Goal: Use online tool/utility: Utilize a website feature to perform a specific function

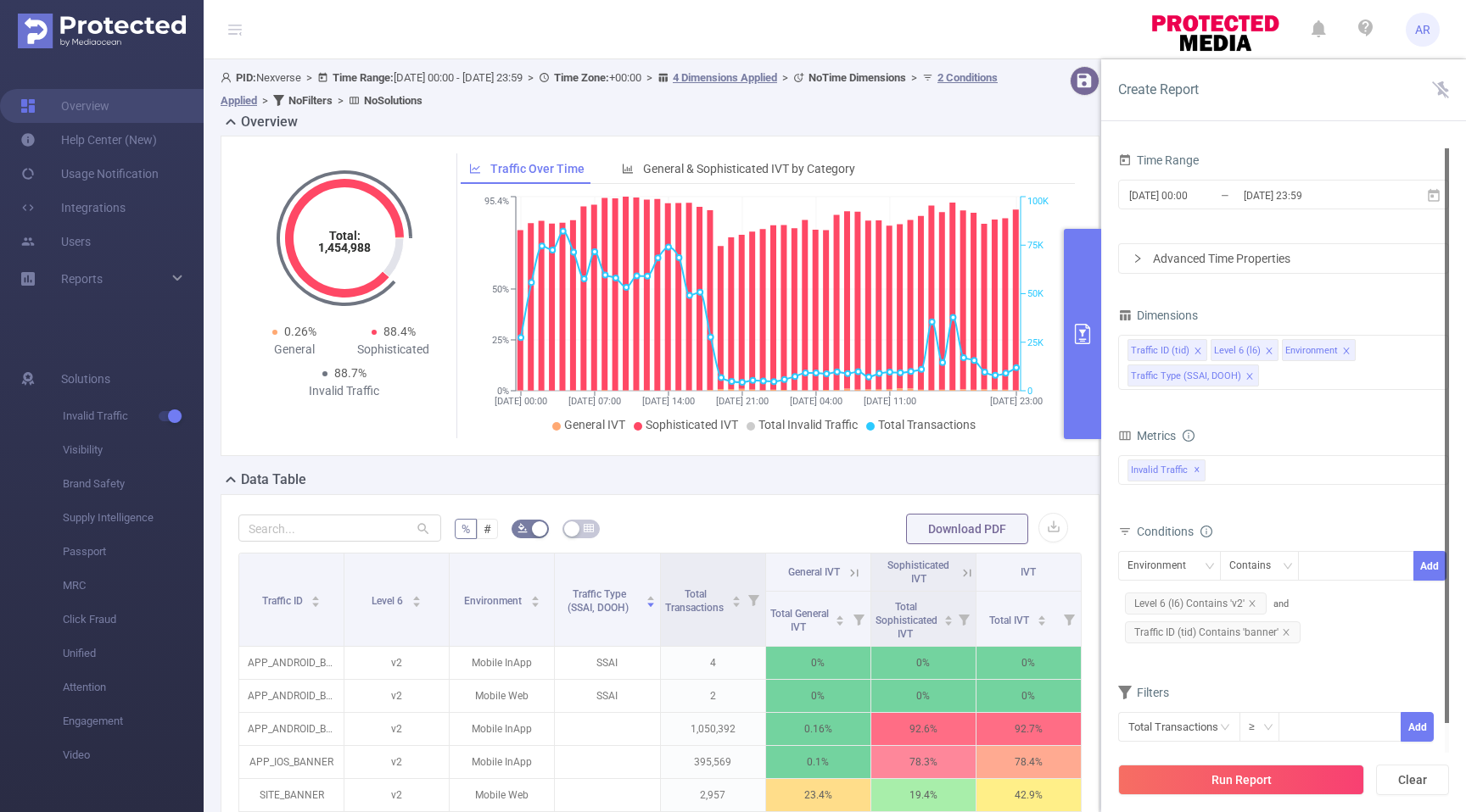
scroll to position [357, 0]
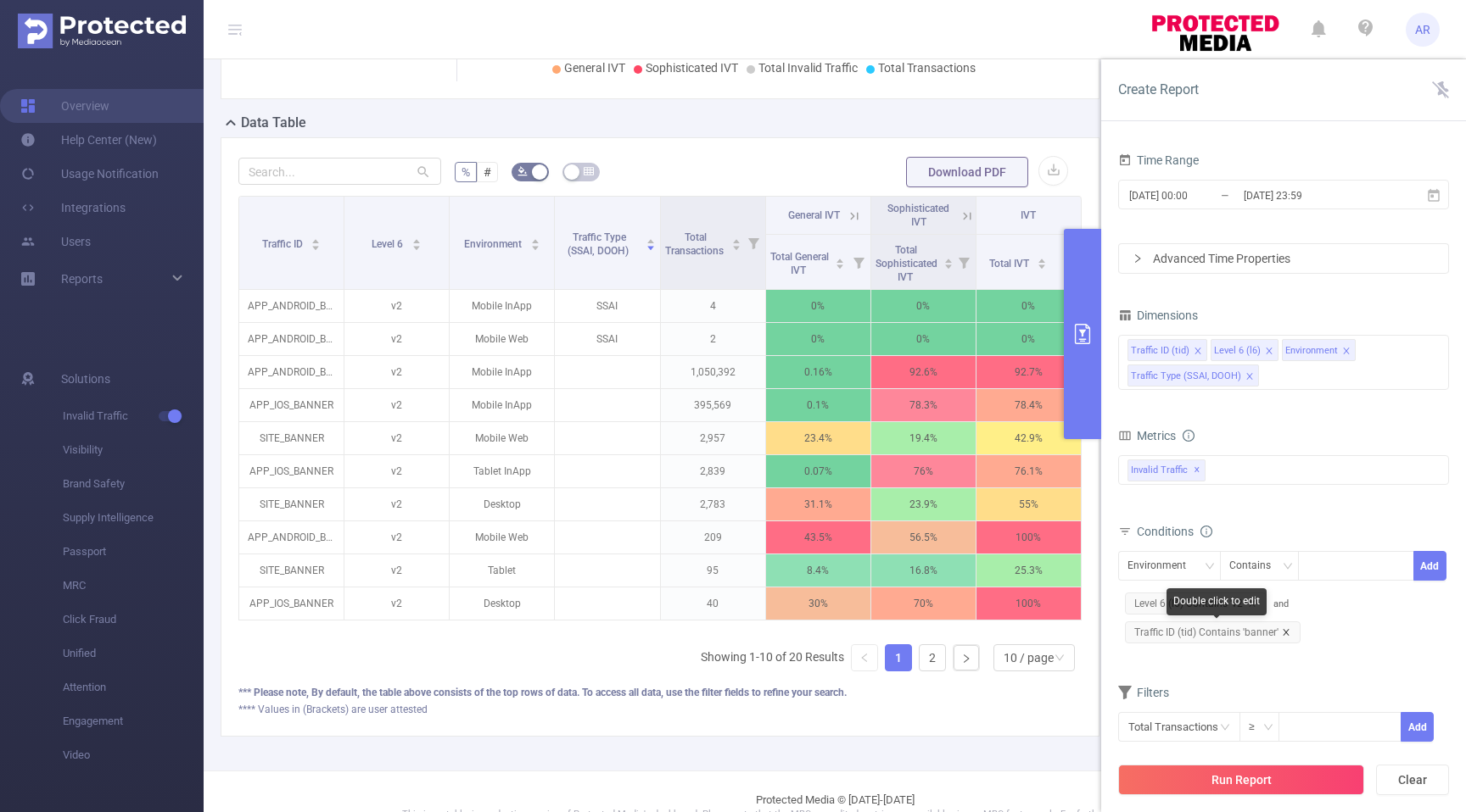
click at [1282, 630] on icon "icon: close" at bounding box center [1286, 633] width 9 height 9
click at [1198, 567] on div "Environment" at bounding box center [1169, 566] width 84 height 28
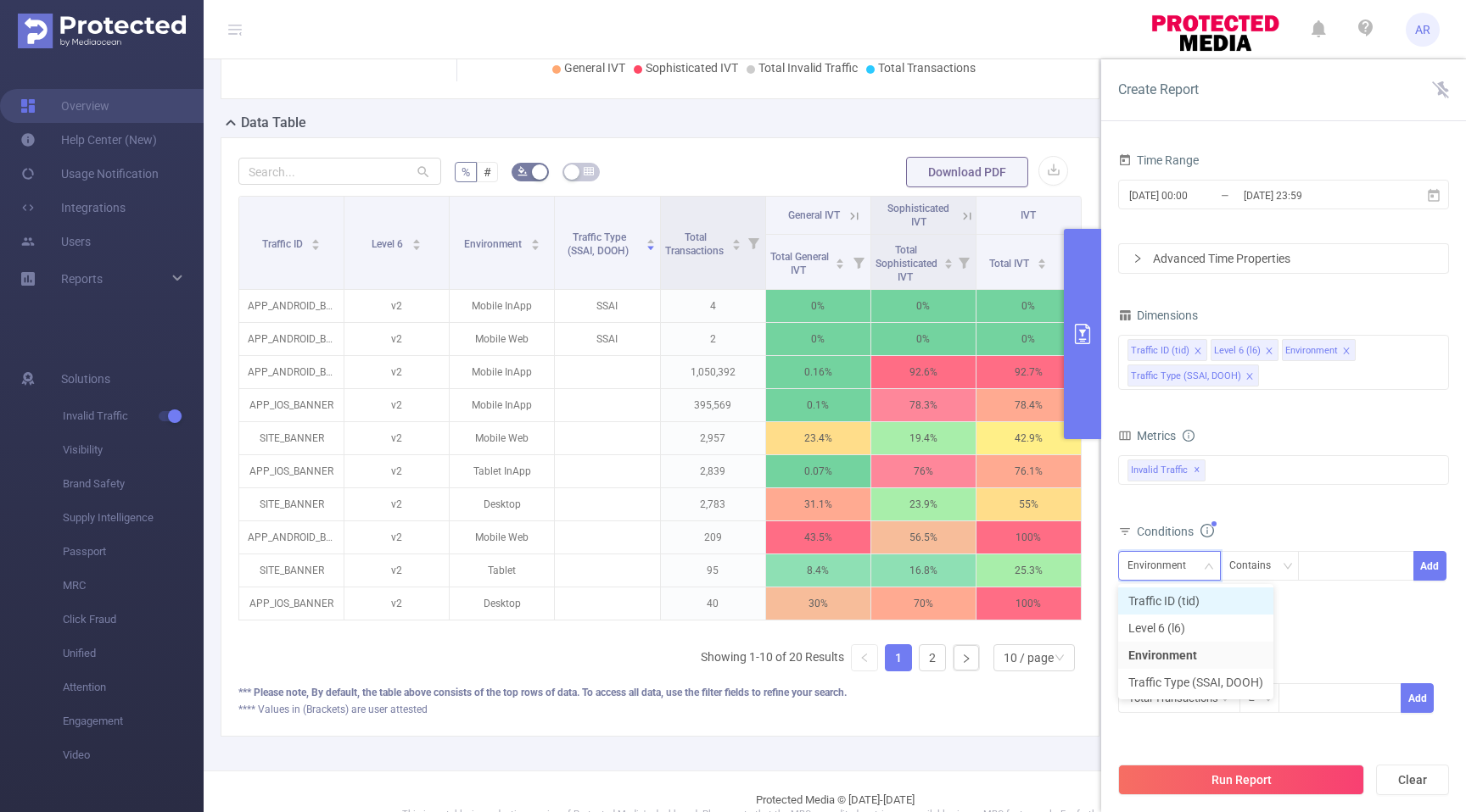
click at [1190, 599] on li "Traffic ID (tid)" at bounding box center [1195, 601] width 155 height 27
click at [1331, 563] on div at bounding box center [1356, 566] width 97 height 28
click at [1275, 572] on div "Contains" at bounding box center [1256, 566] width 53 height 28
click at [1261, 650] on li "Is Not" at bounding box center [1275, 655] width 112 height 27
click at [1330, 563] on div at bounding box center [1356, 566] width 97 height 28
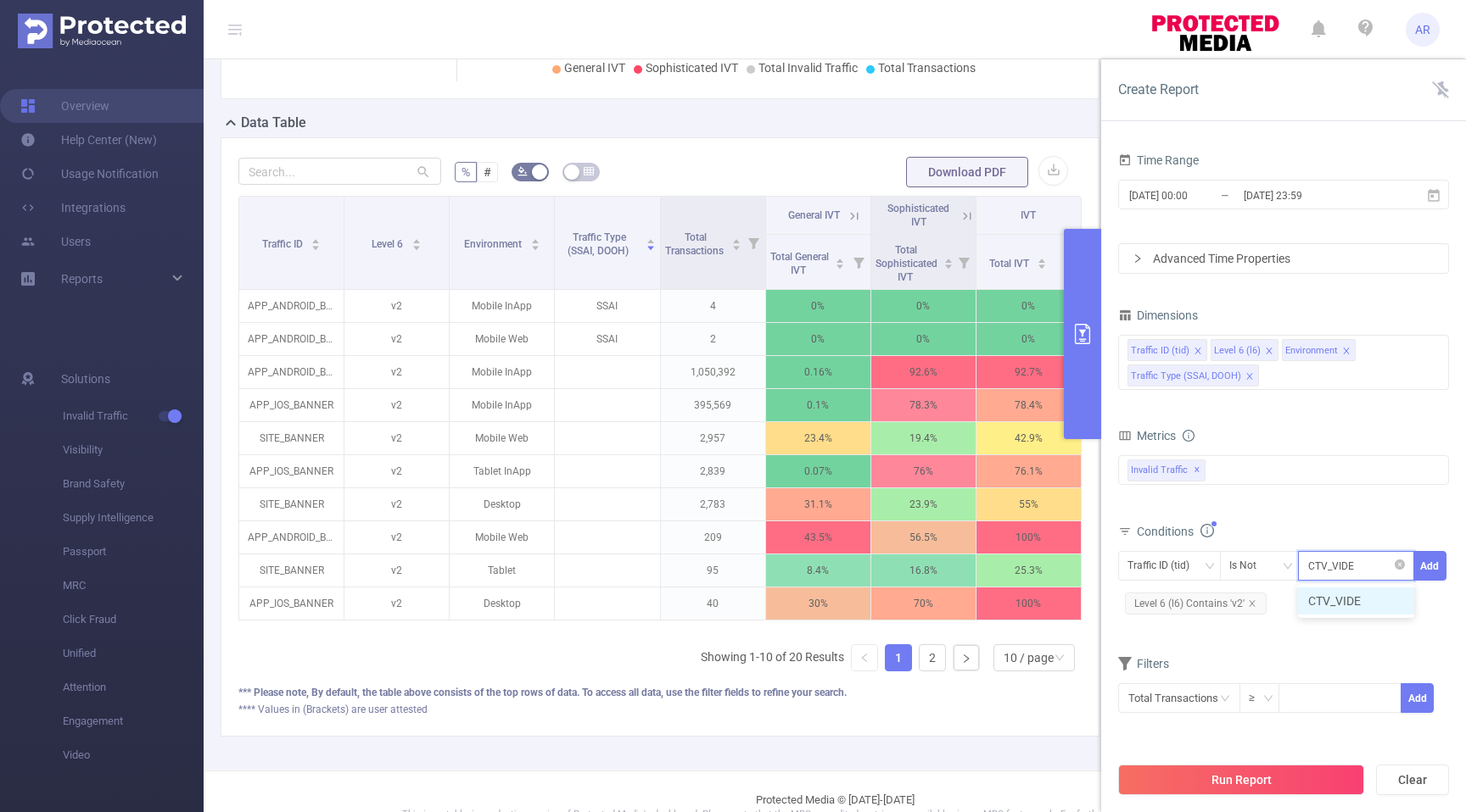
type input "CTV_VIDEO"
click at [1433, 564] on button "Add" at bounding box center [1429, 566] width 33 height 30
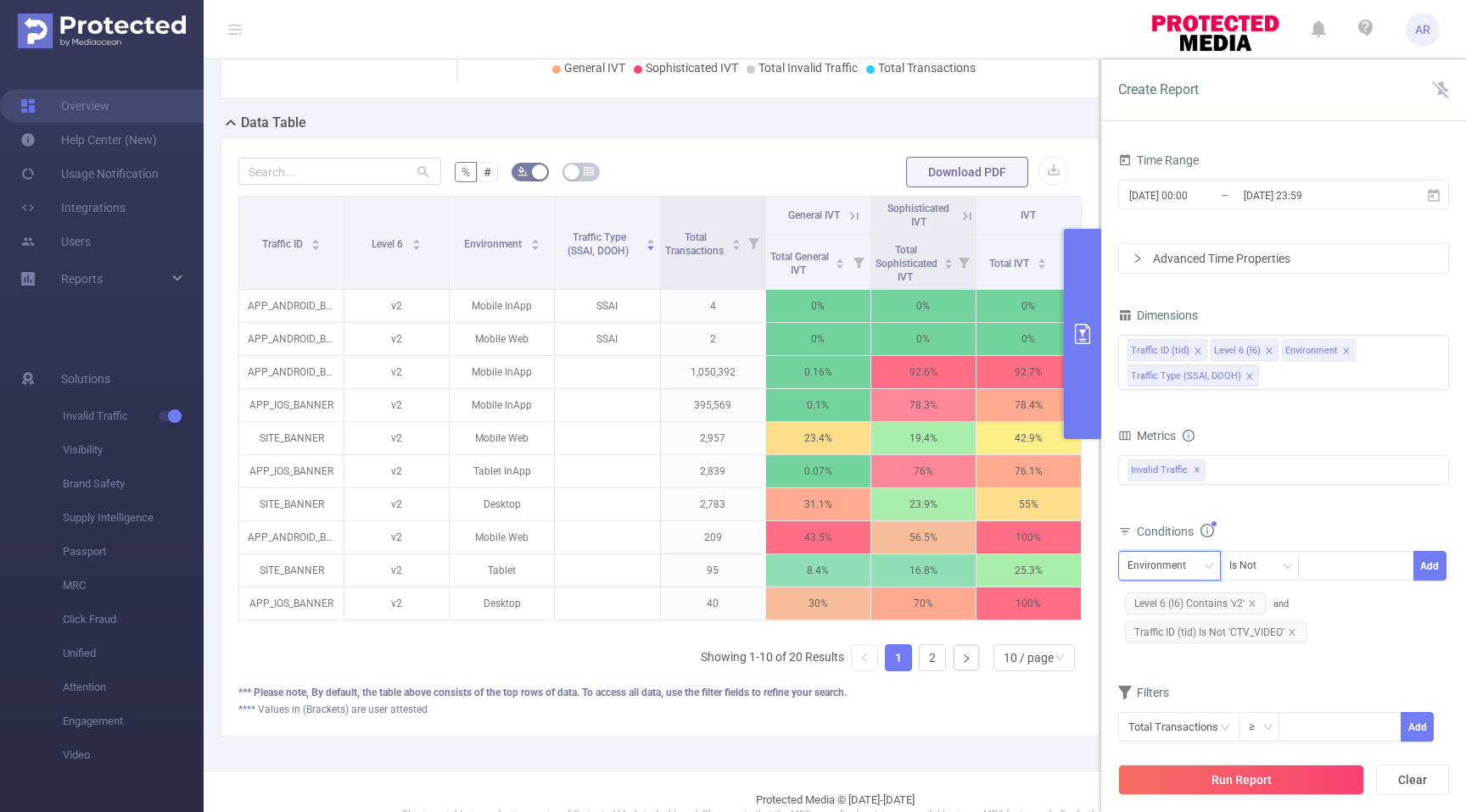
click at [1175, 565] on div "Environment" at bounding box center [1162, 566] width 70 height 28
click at [1171, 602] on li "Traffic ID (tid)" at bounding box center [1195, 601] width 155 height 27
click at [1249, 568] on div "Is Not" at bounding box center [1249, 566] width 39 height 28
click at [1246, 599] on li "Contains" at bounding box center [1275, 601] width 112 height 27
click at [1336, 565] on div at bounding box center [1356, 566] width 97 height 28
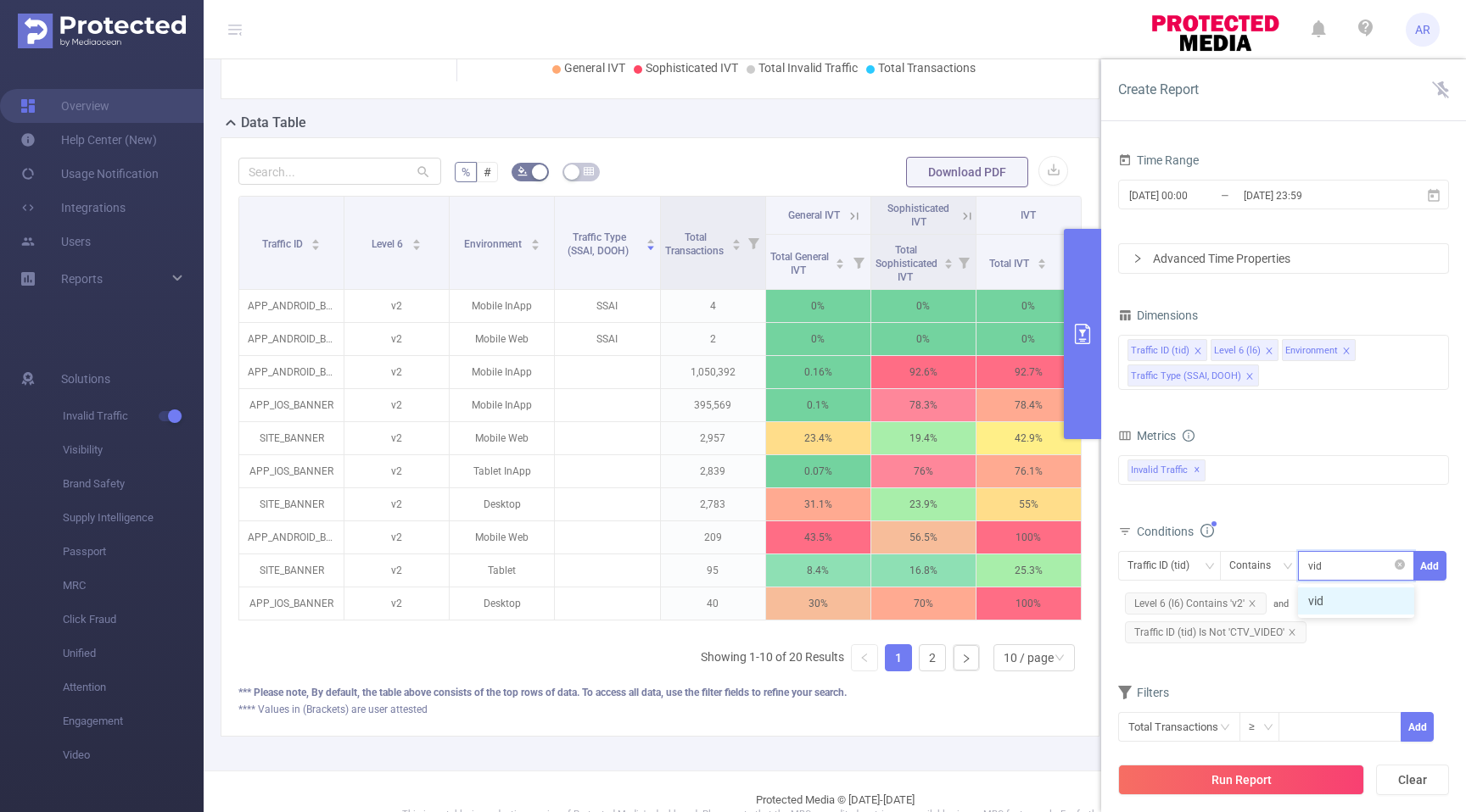
type input "video"
click at [1385, 651] on div "Traffic ID (tid) Contains video Add Level 6 (l6) Contains 'v2' and Traffic ID (…" at bounding box center [1283, 601] width 330 height 106
click at [1432, 571] on button "Add" at bounding box center [1429, 566] width 33 height 30
click at [1263, 778] on button "Run Report" at bounding box center [1241, 780] width 246 height 30
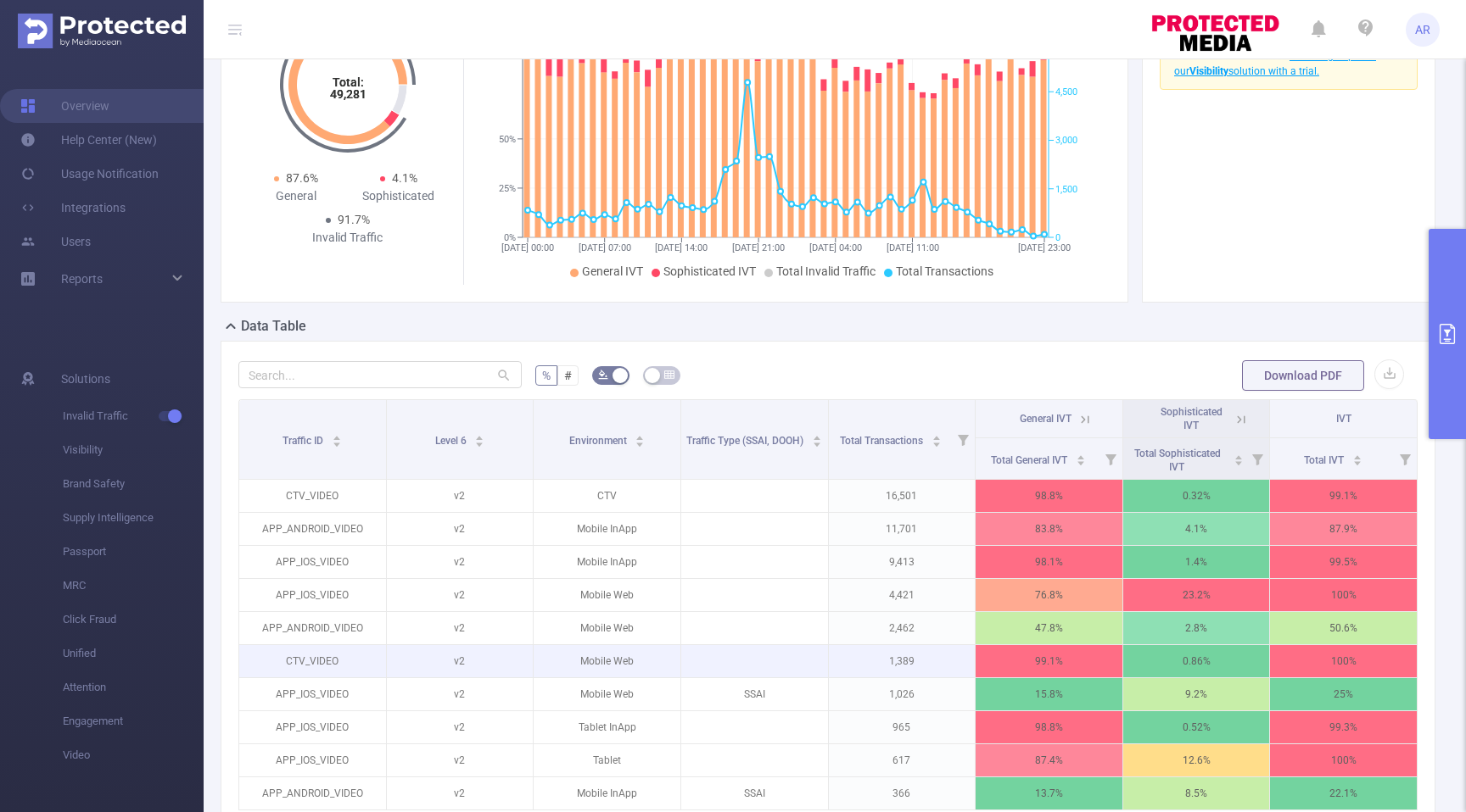
scroll to position [206, 0]
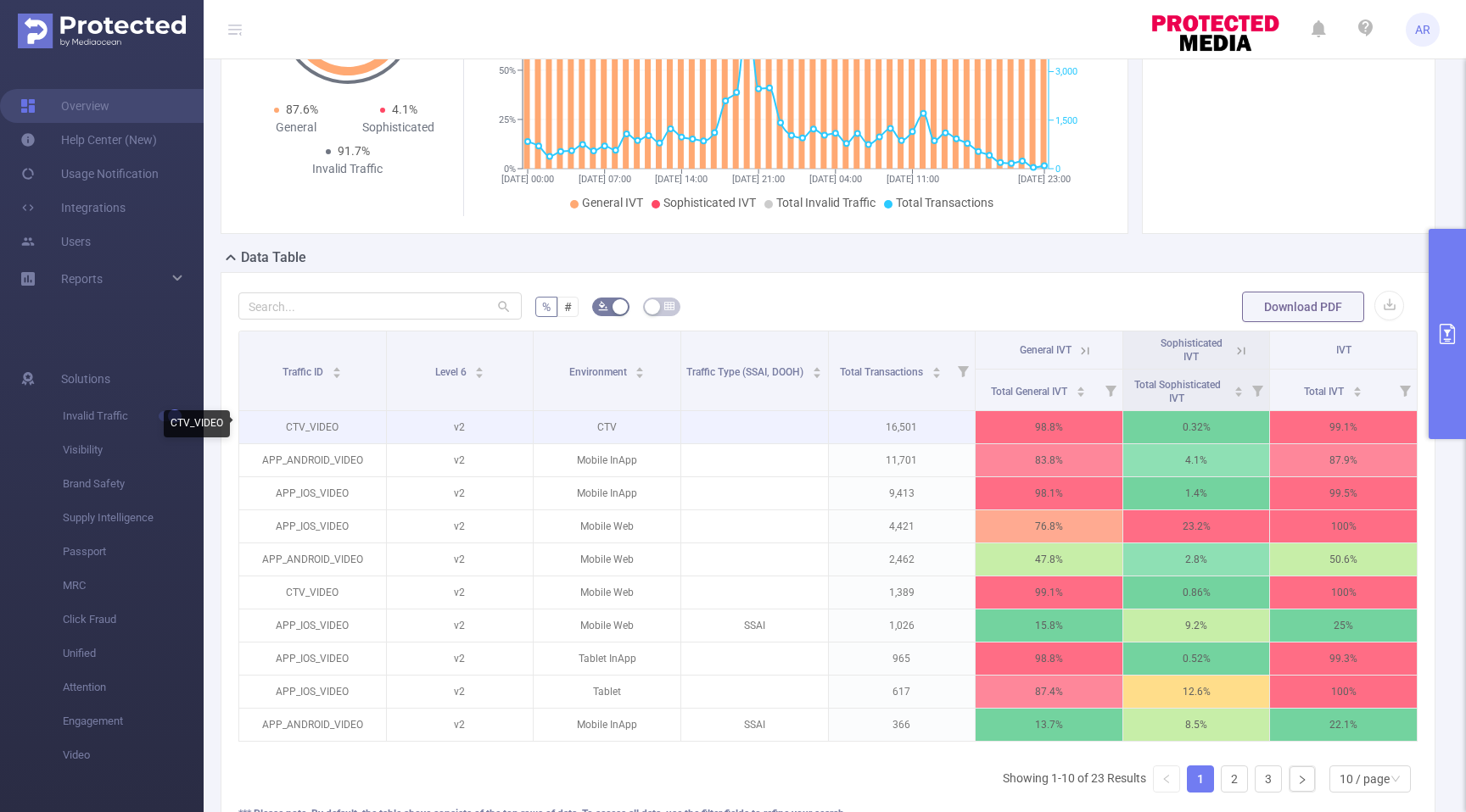
click at [319, 424] on p "CTV_VIDEO" at bounding box center [313, 427] width 147 height 32
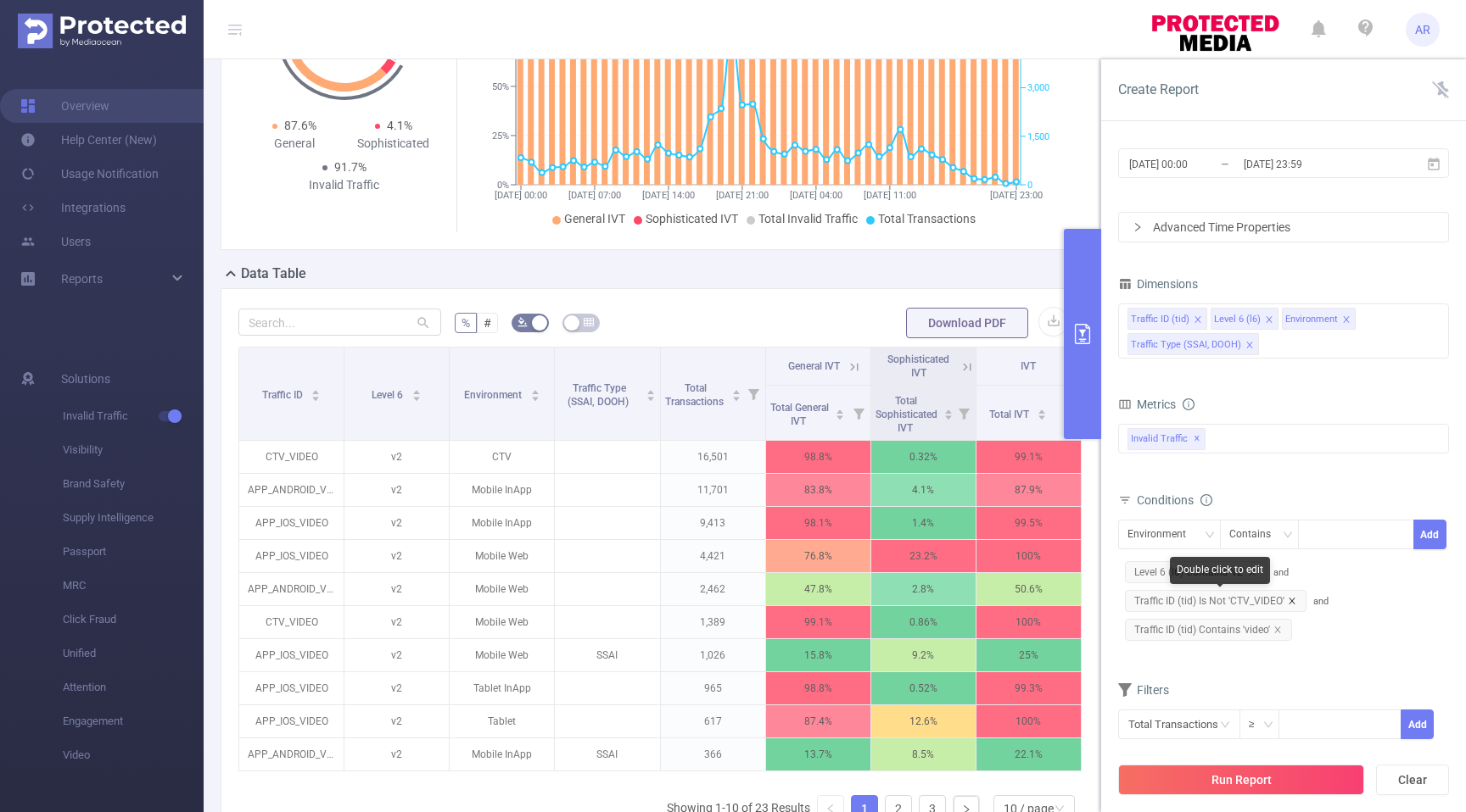
click at [1291, 598] on icon "icon: close" at bounding box center [1292, 601] width 9 height 9
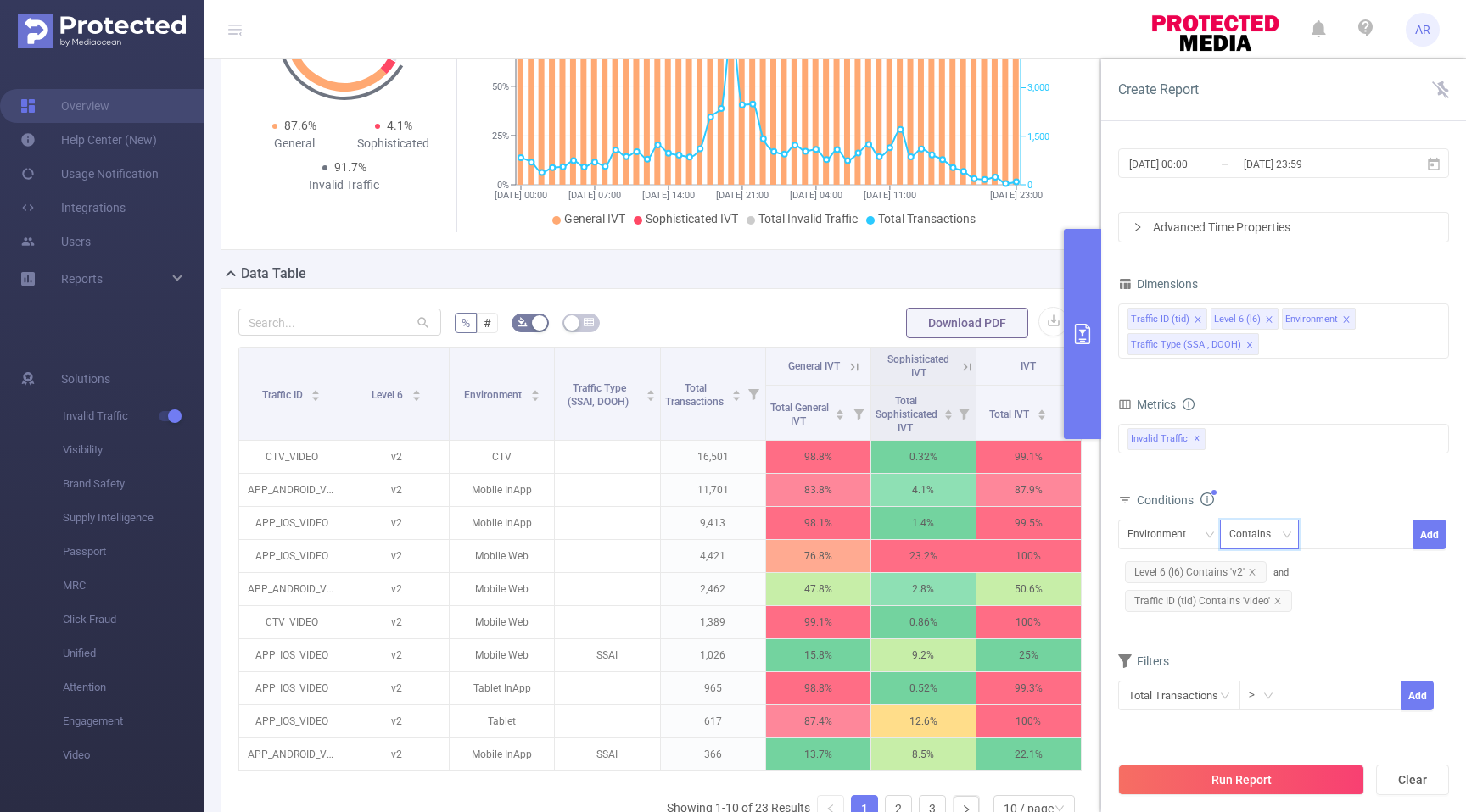
click at [1260, 530] on div "Contains" at bounding box center [1256, 535] width 53 height 28
click at [1253, 646] on li "Does Not Contain" at bounding box center [1275, 651] width 112 height 27
click at [1189, 529] on div "Environment" at bounding box center [1162, 535] width 70 height 28
click at [1191, 571] on li "Traffic ID (tid)" at bounding box center [1195, 569] width 155 height 27
click at [1329, 530] on div at bounding box center [1356, 535] width 97 height 28
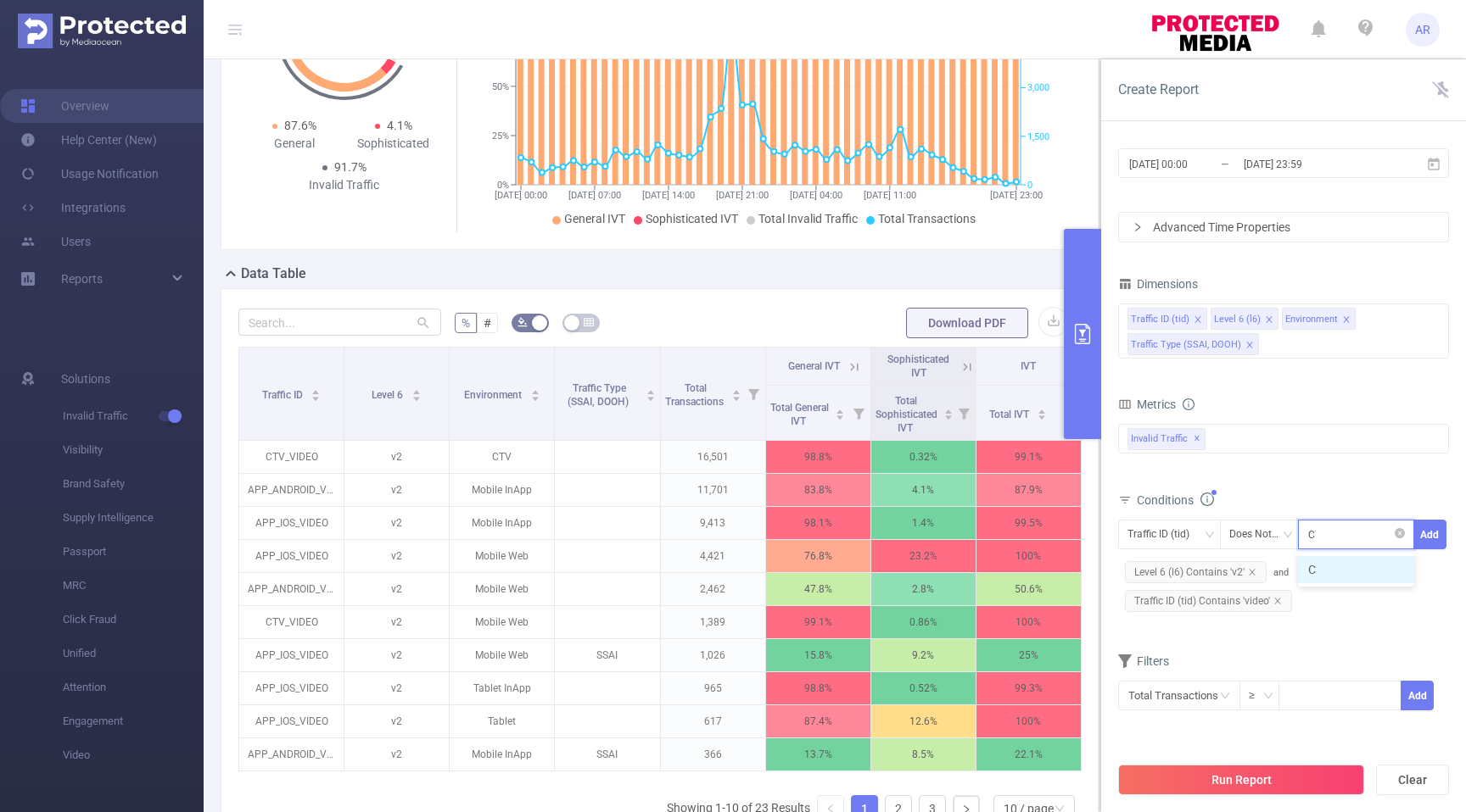
type input "CTV"
click at [1430, 537] on button "Add" at bounding box center [1429, 535] width 33 height 30
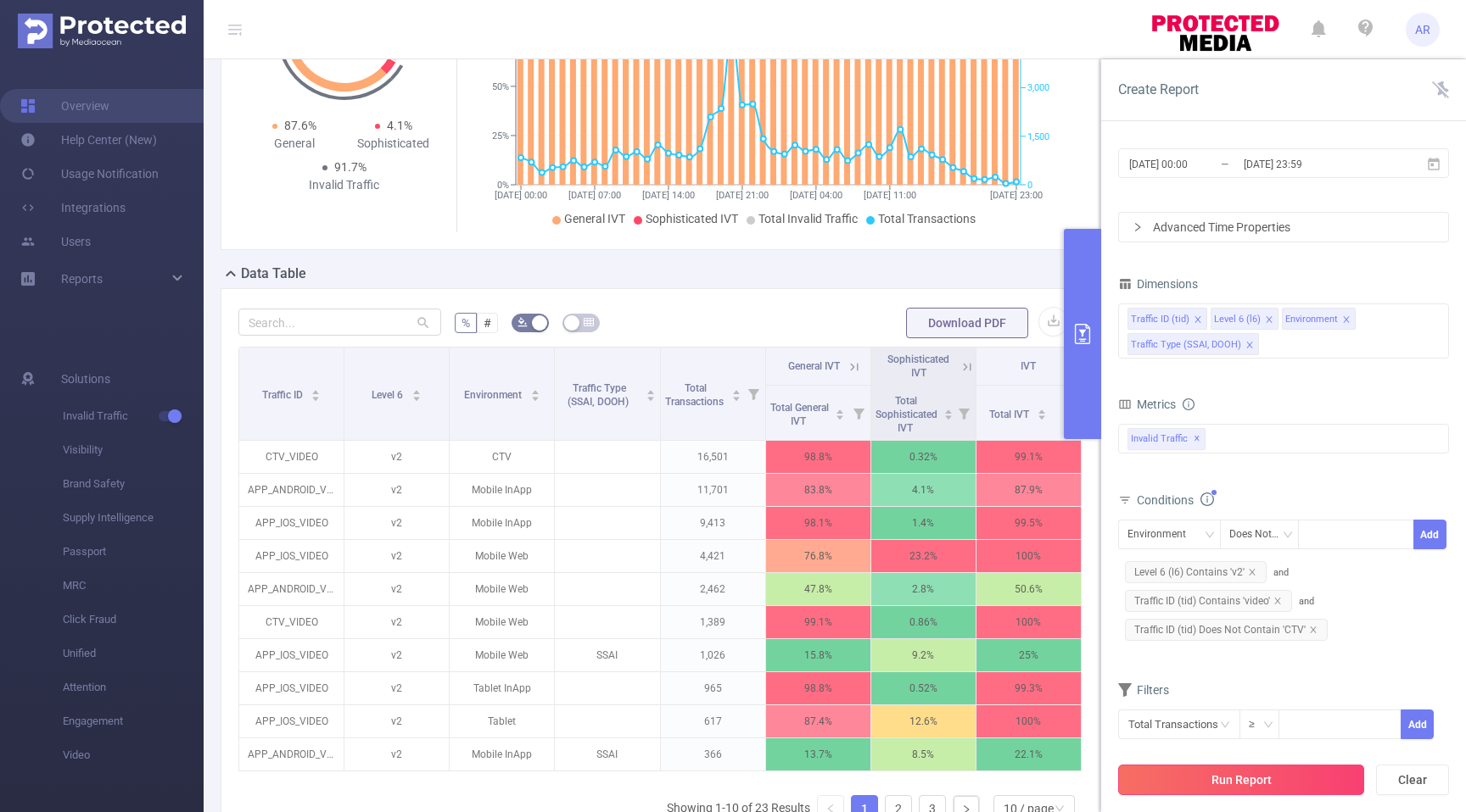
click at [1296, 778] on button "Run Report" at bounding box center [1241, 780] width 246 height 30
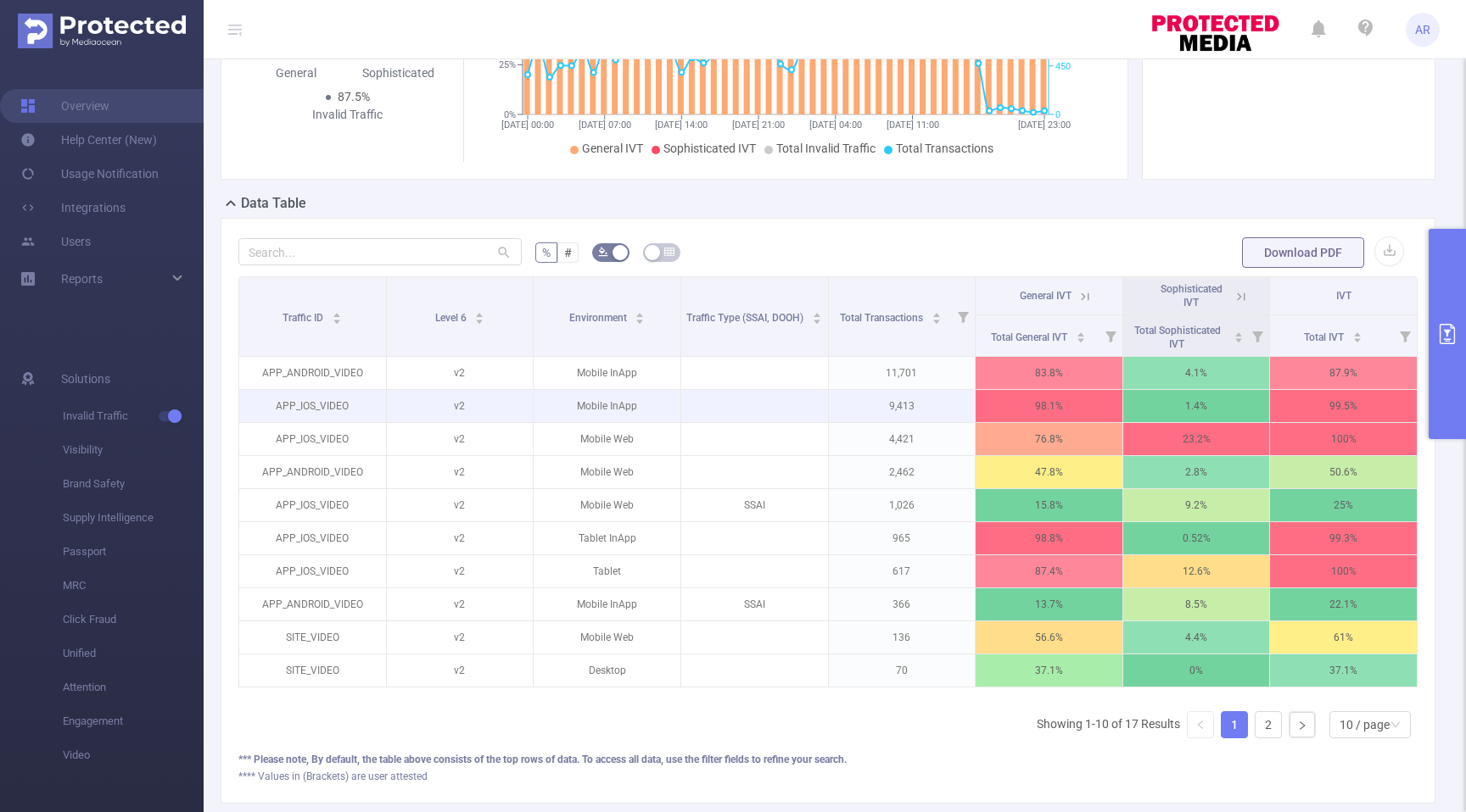
scroll to position [261, 0]
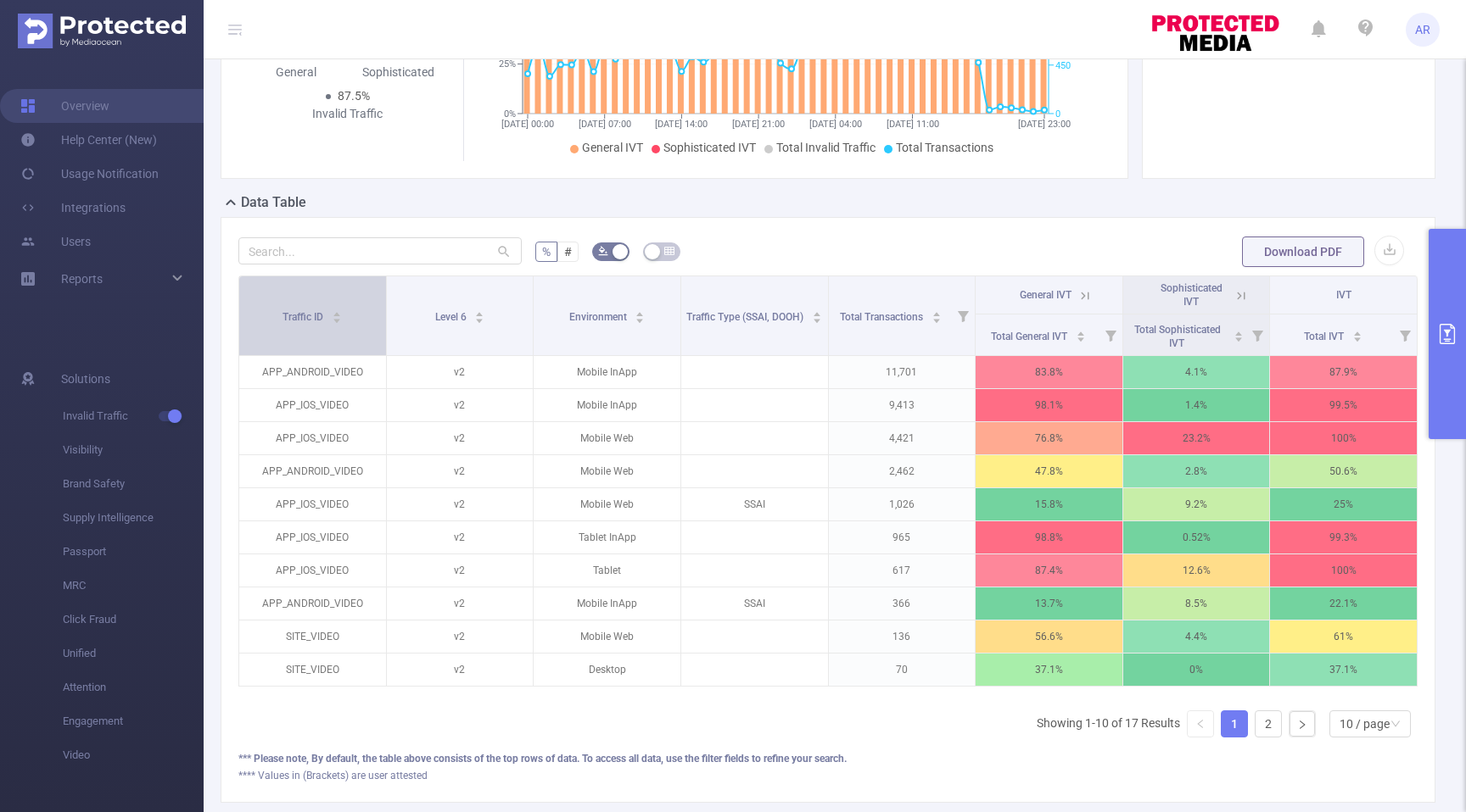
click at [322, 318] on span "Traffic ID" at bounding box center [304, 316] width 43 height 12
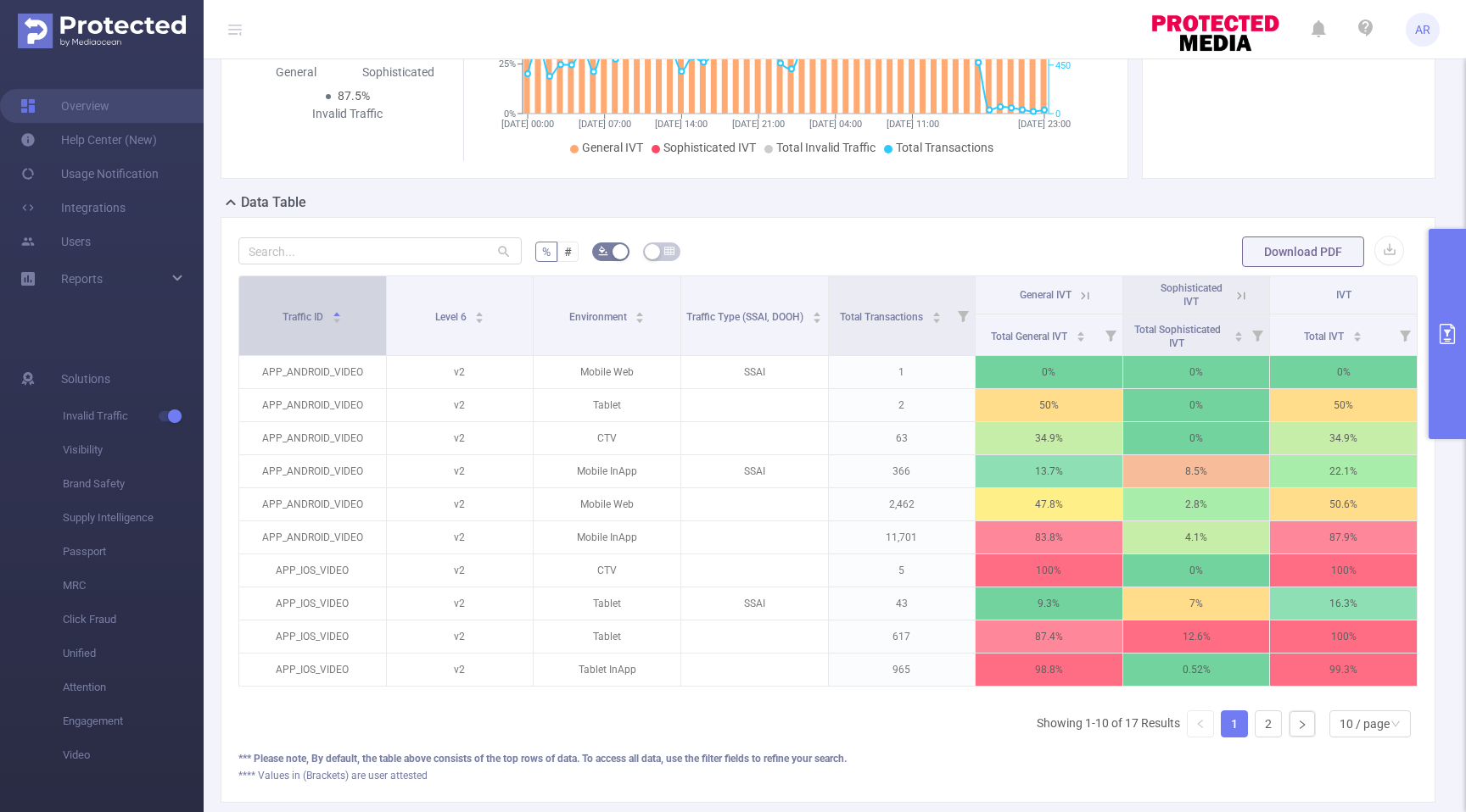
click at [322, 318] on span "Traffic ID" at bounding box center [304, 316] width 43 height 12
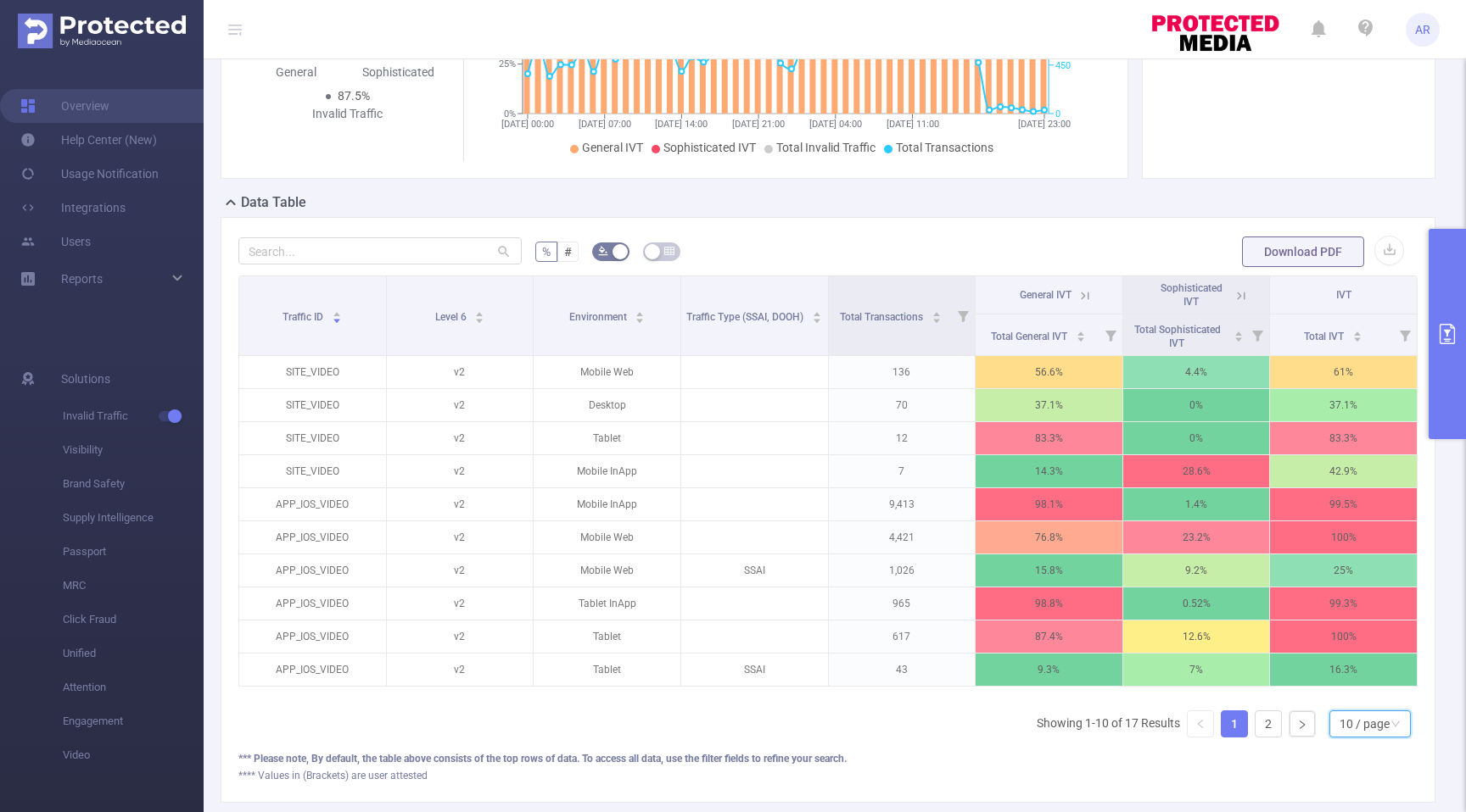
click at [1365, 731] on div "10 / page" at bounding box center [1364, 723] width 50 height 26
click at [1370, 616] on li "20 / page" at bounding box center [1369, 612] width 81 height 27
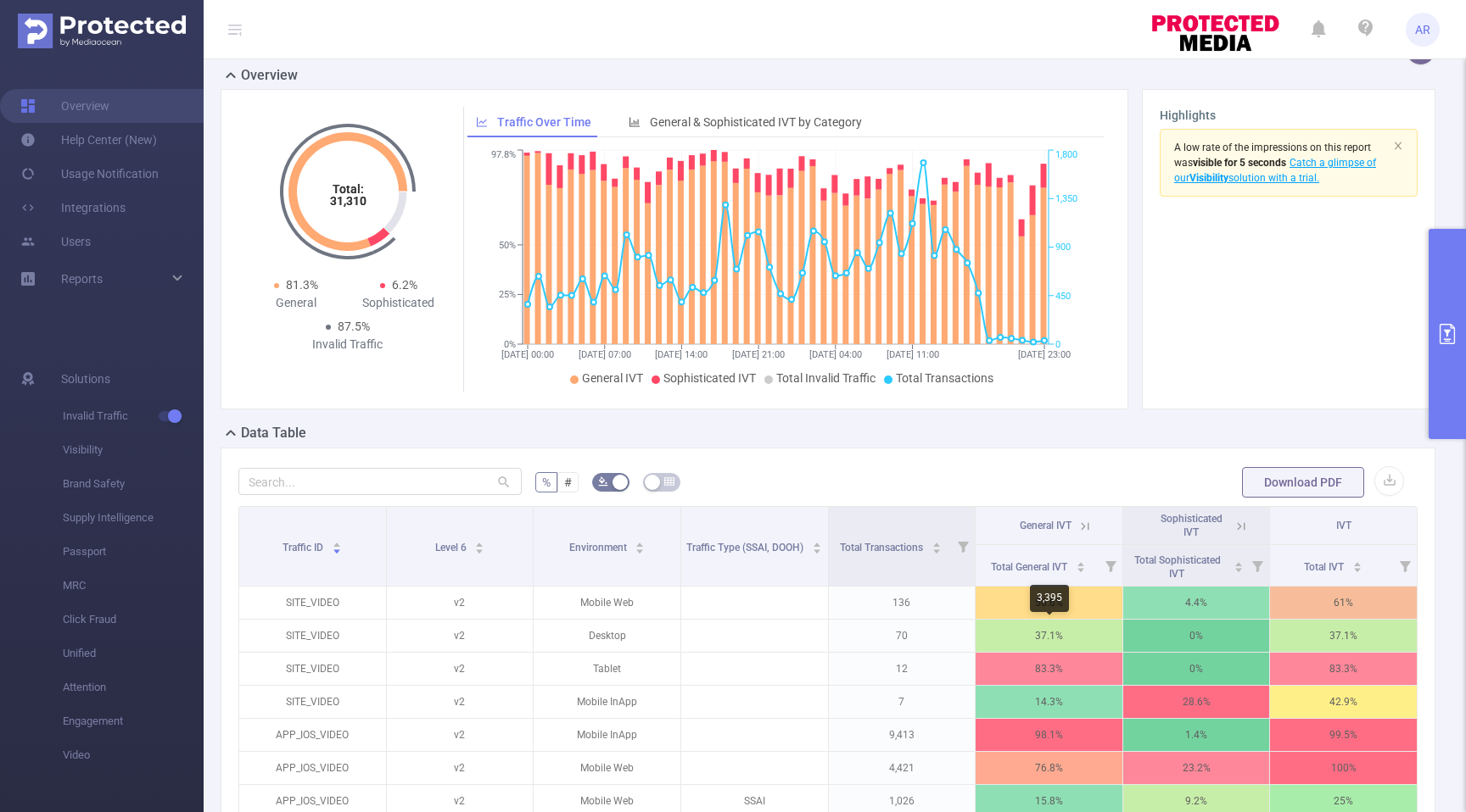
scroll to position [0, 0]
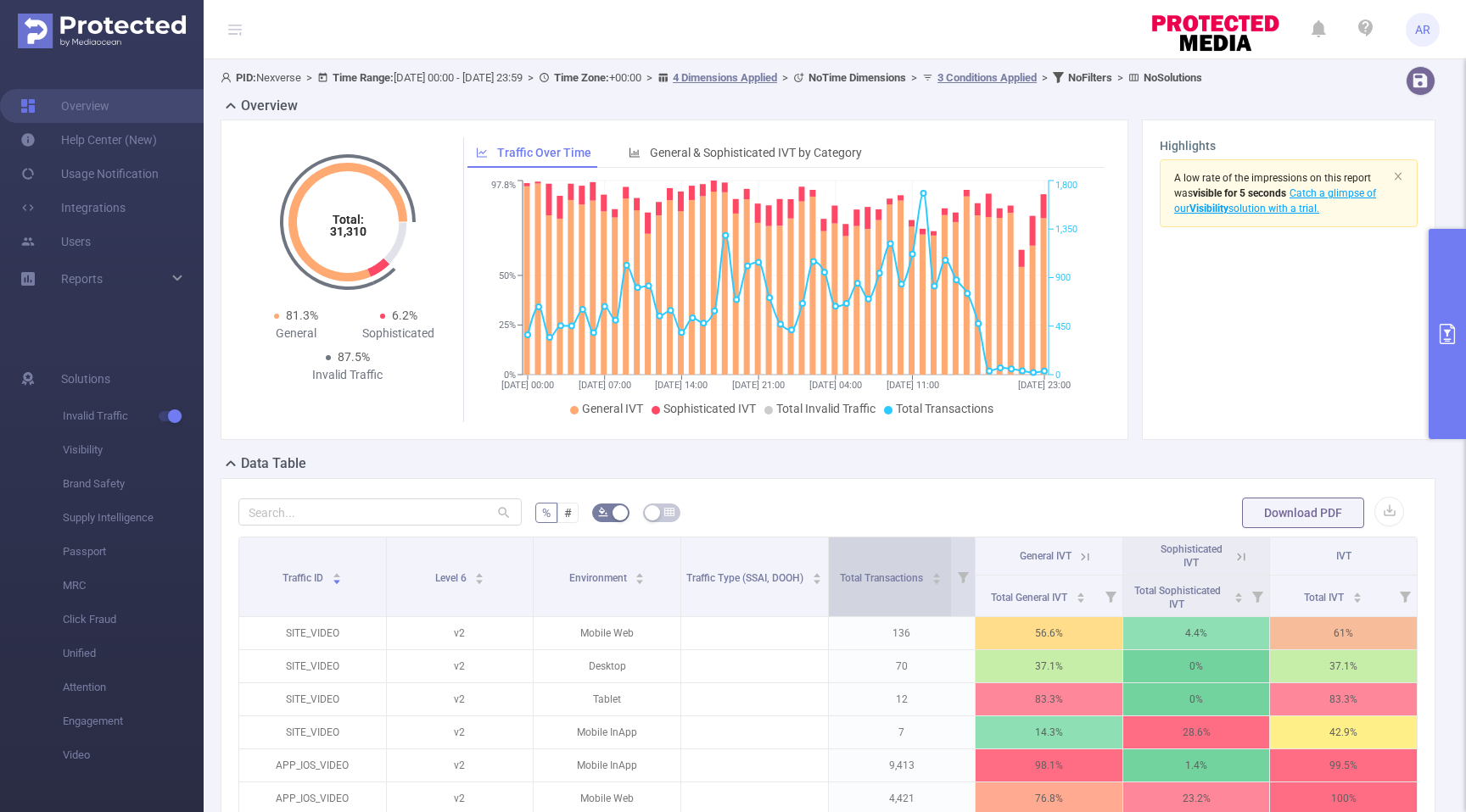
click at [869, 568] on div "Total Transactions" at bounding box center [890, 576] width 102 height 17
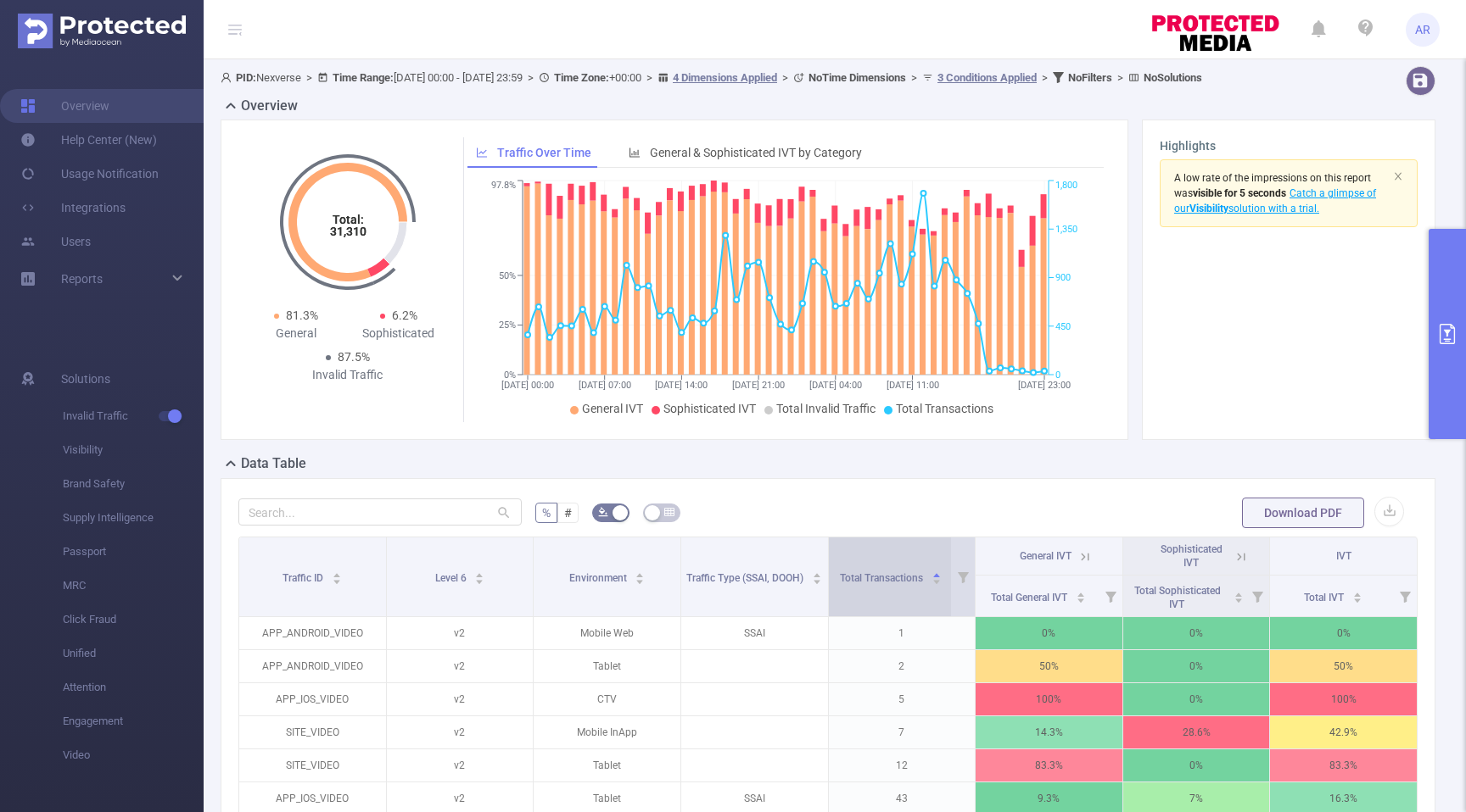
click at [869, 568] on div "Total Transactions" at bounding box center [890, 576] width 102 height 17
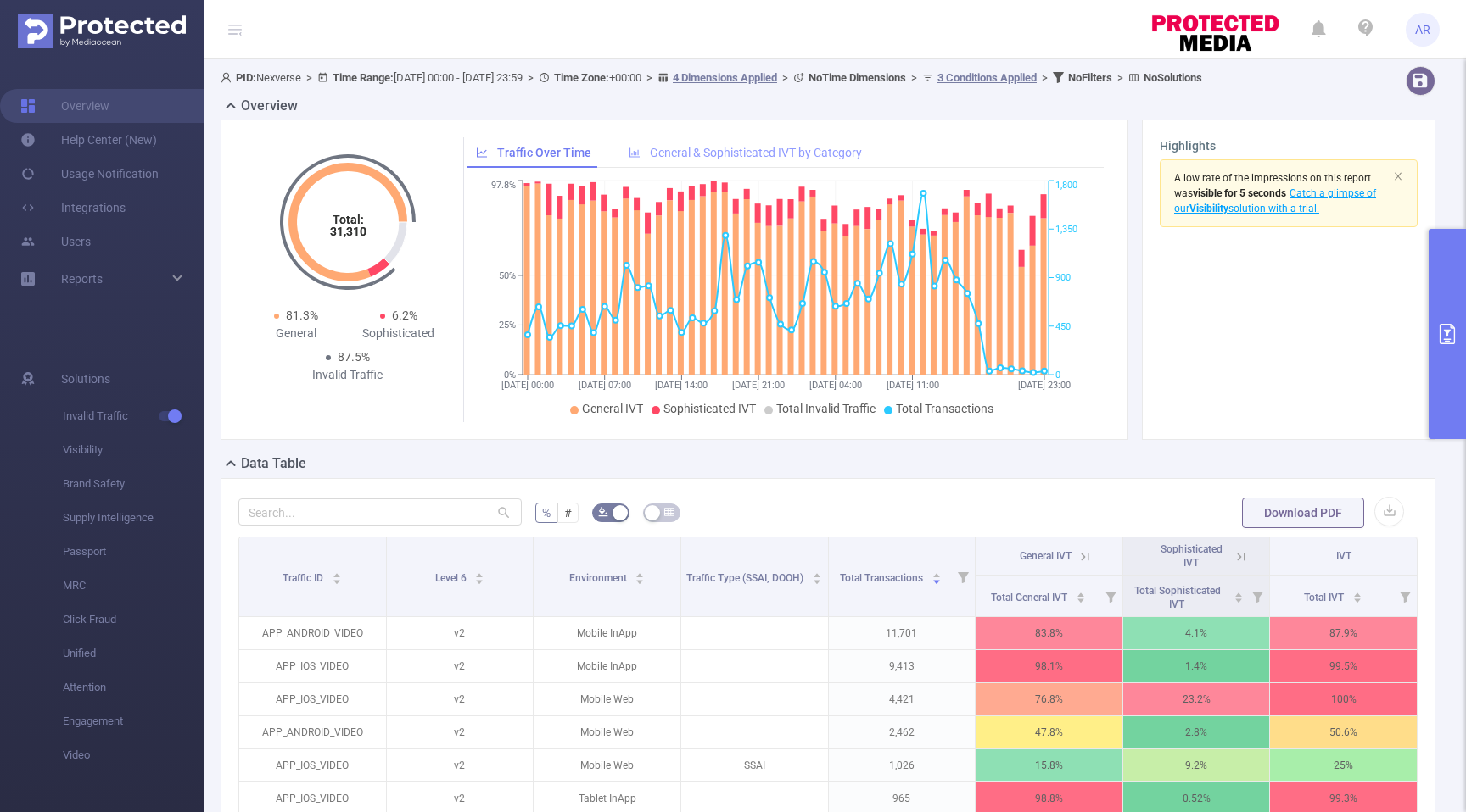
click at [769, 151] on span "General & Sophisticated IVT by Category" at bounding box center [756, 152] width 212 height 13
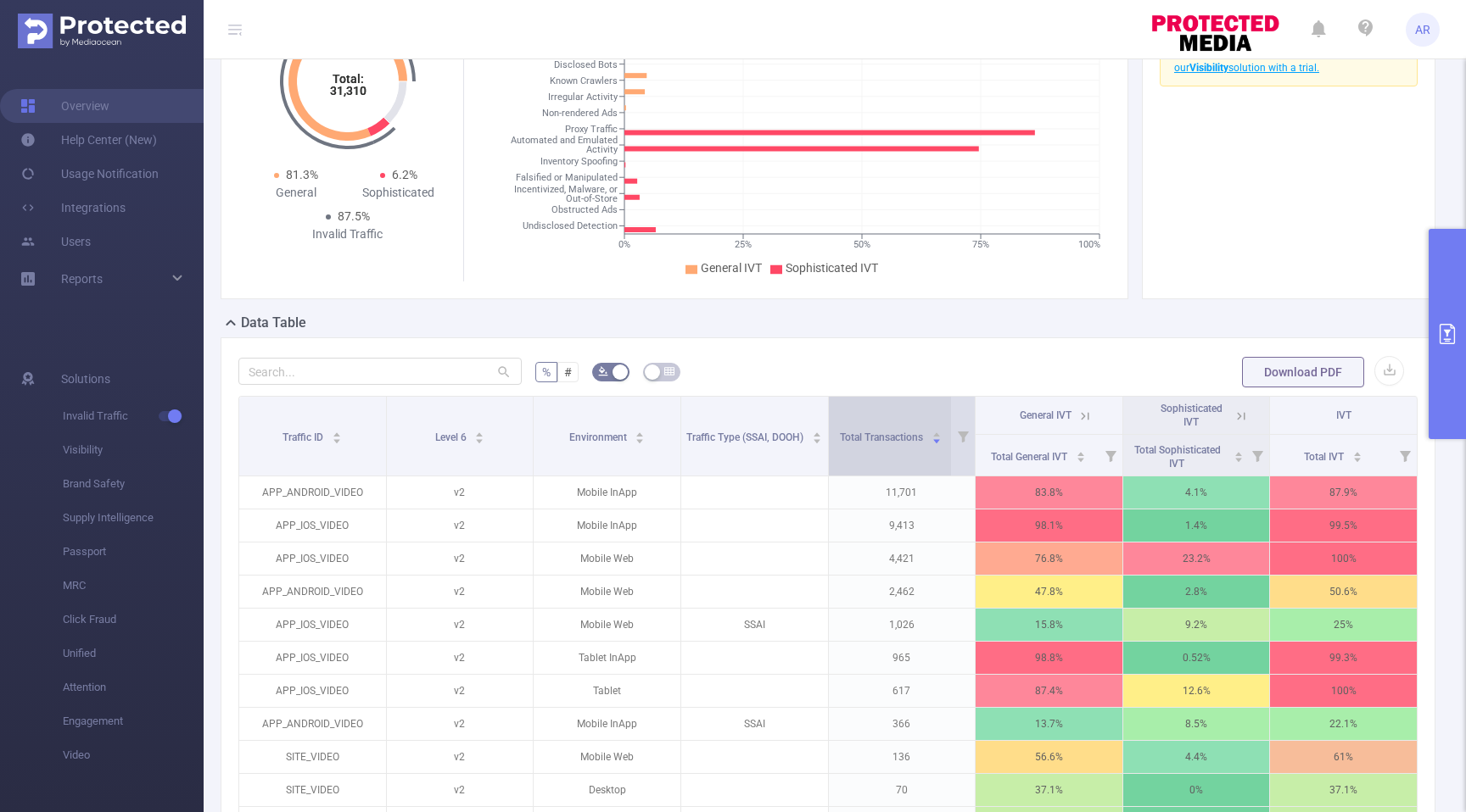
scroll to position [170, 0]
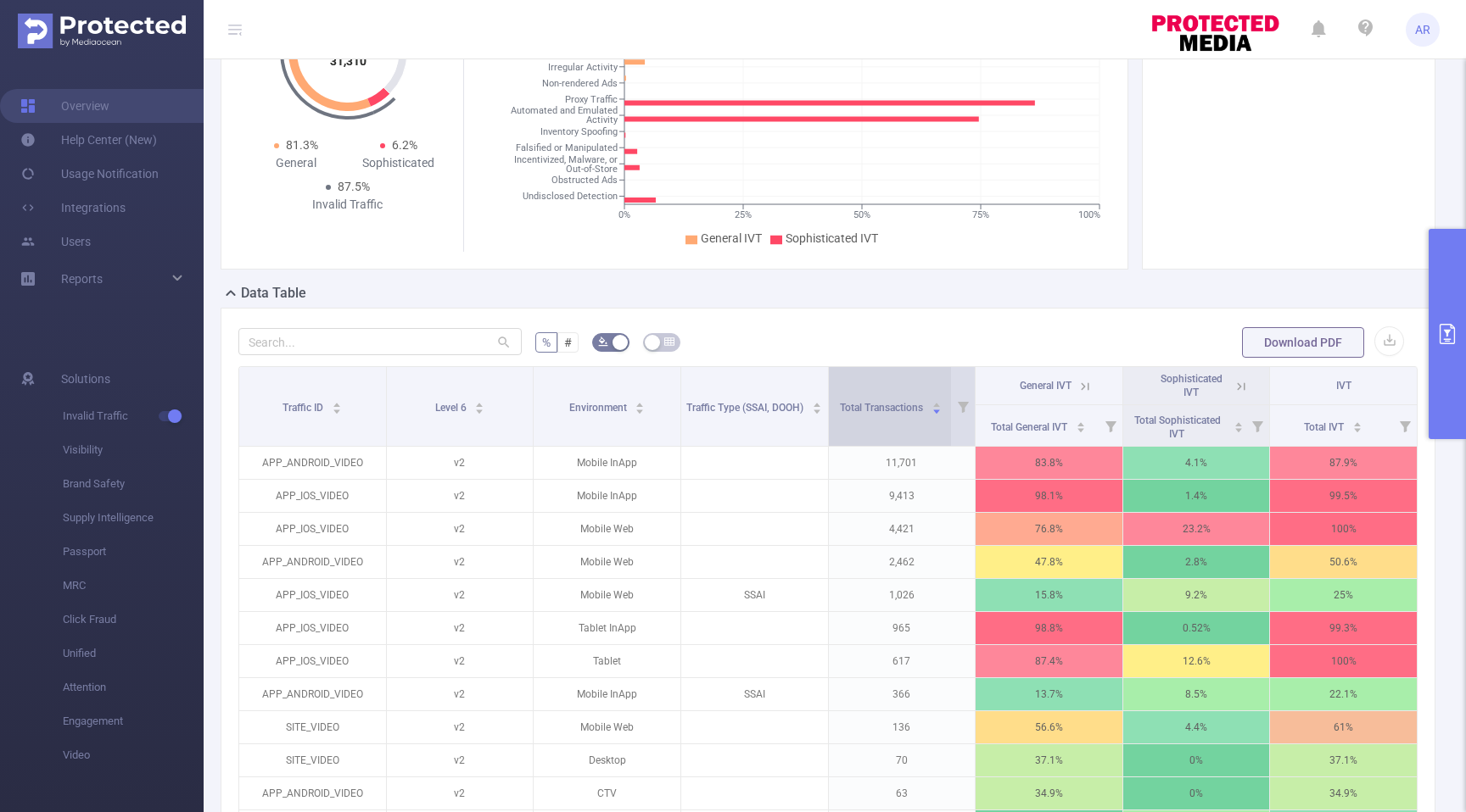
click at [906, 411] on span "Total Transactions" at bounding box center [882, 407] width 86 height 12
click at [906, 413] on span "Total Transactions" at bounding box center [882, 407] width 86 height 12
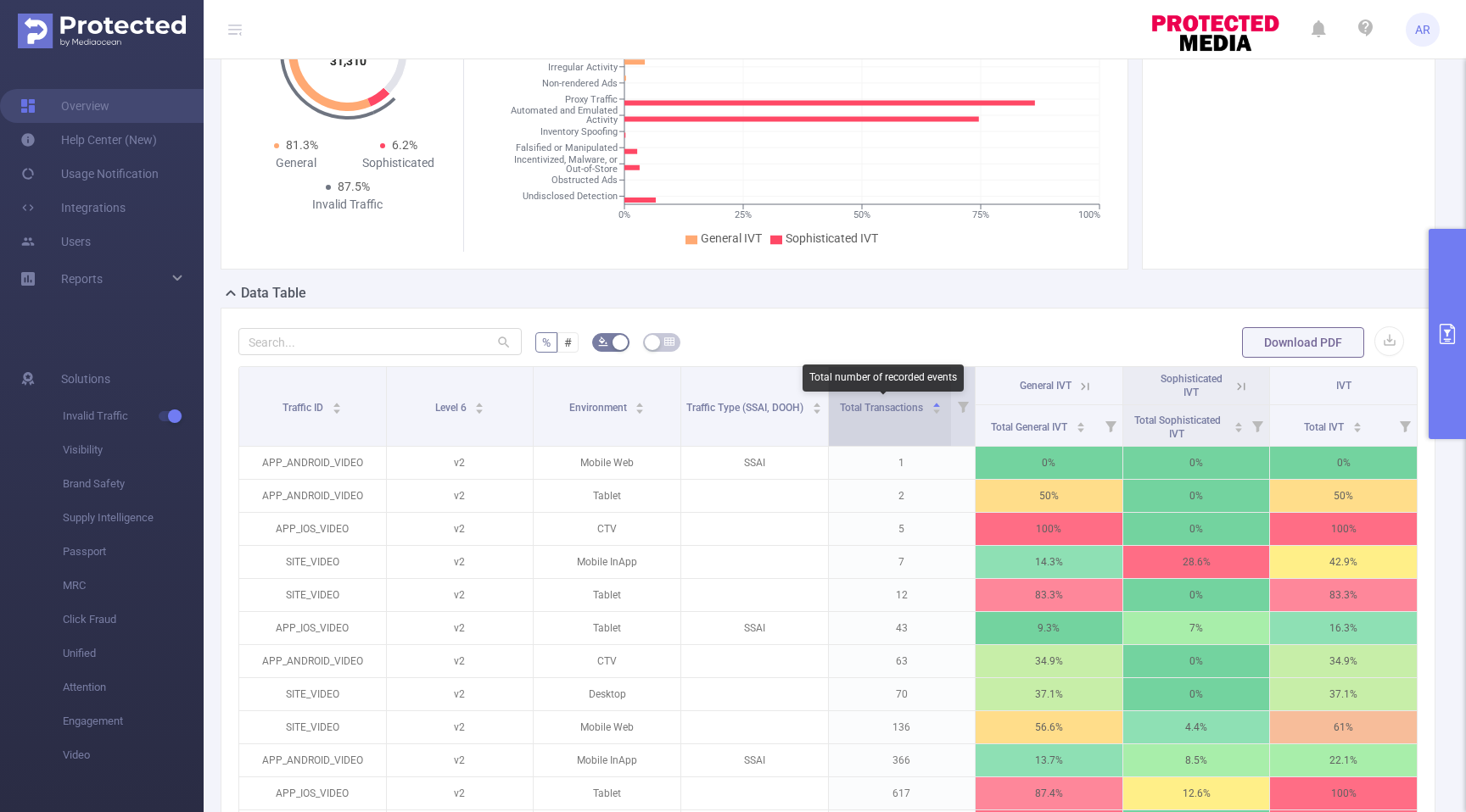
click at [906, 413] on span "Total Transactions" at bounding box center [882, 407] width 86 height 12
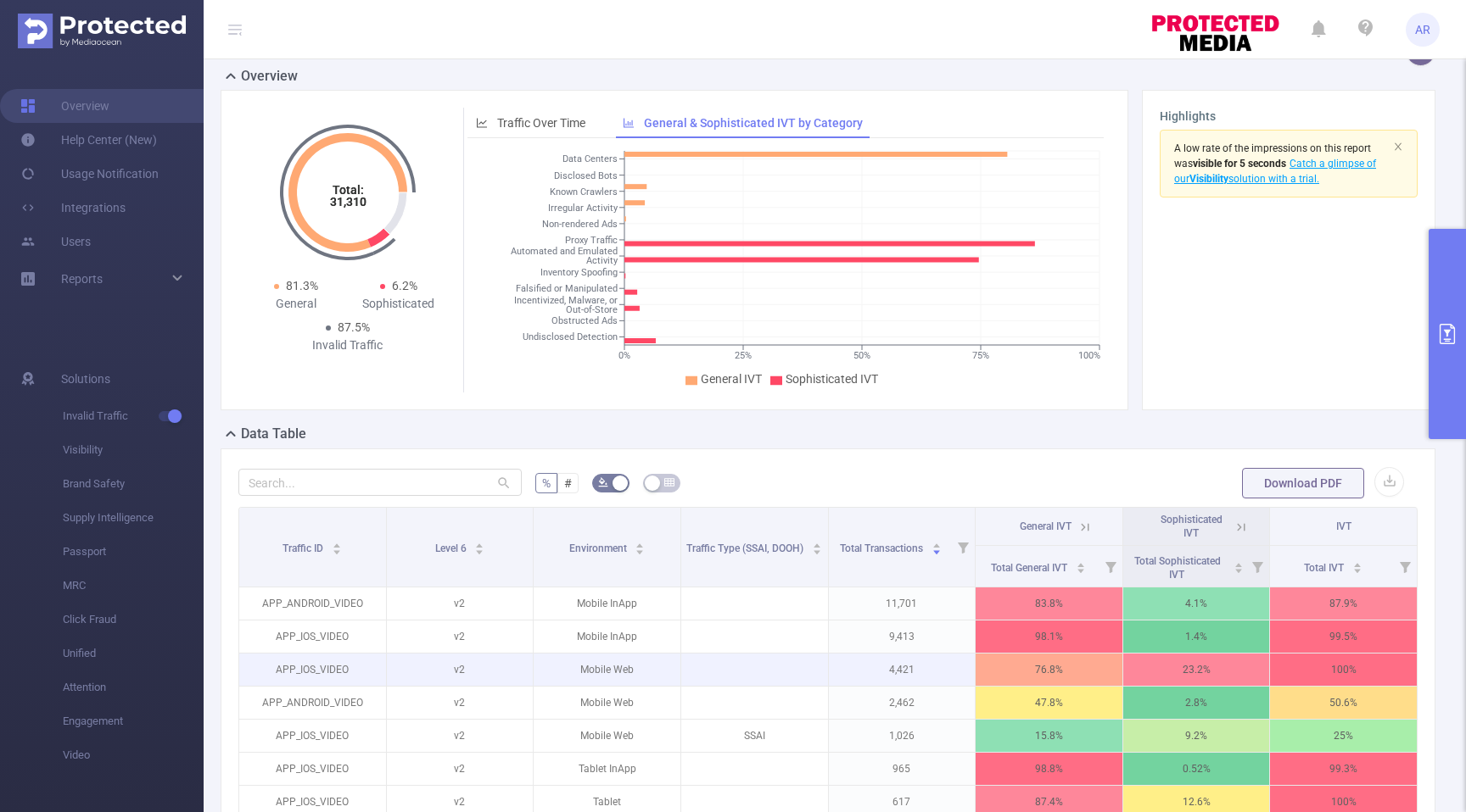
scroll to position [0, 0]
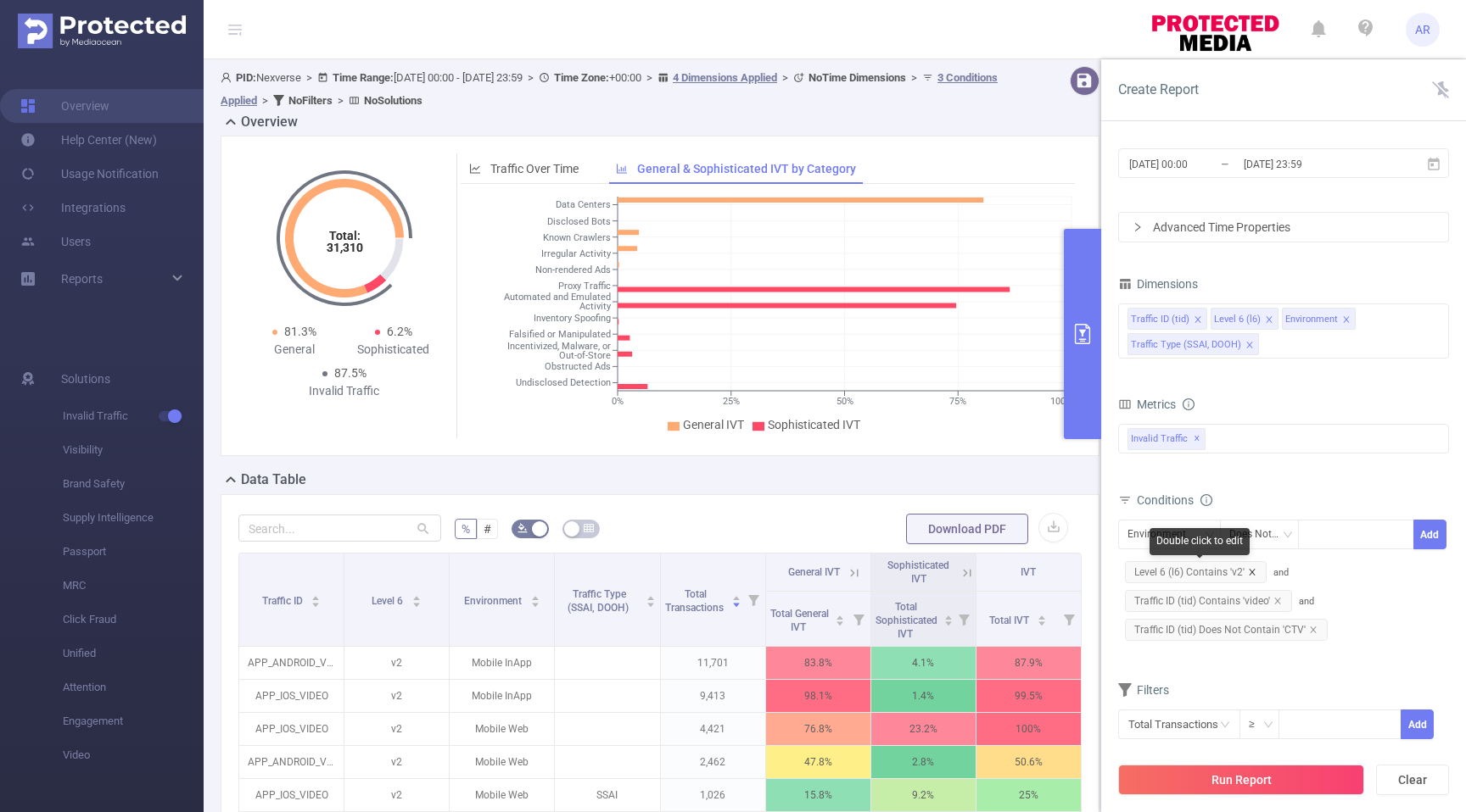
click at [1253, 571] on icon "icon: close" at bounding box center [1253, 573] width 9 height 9
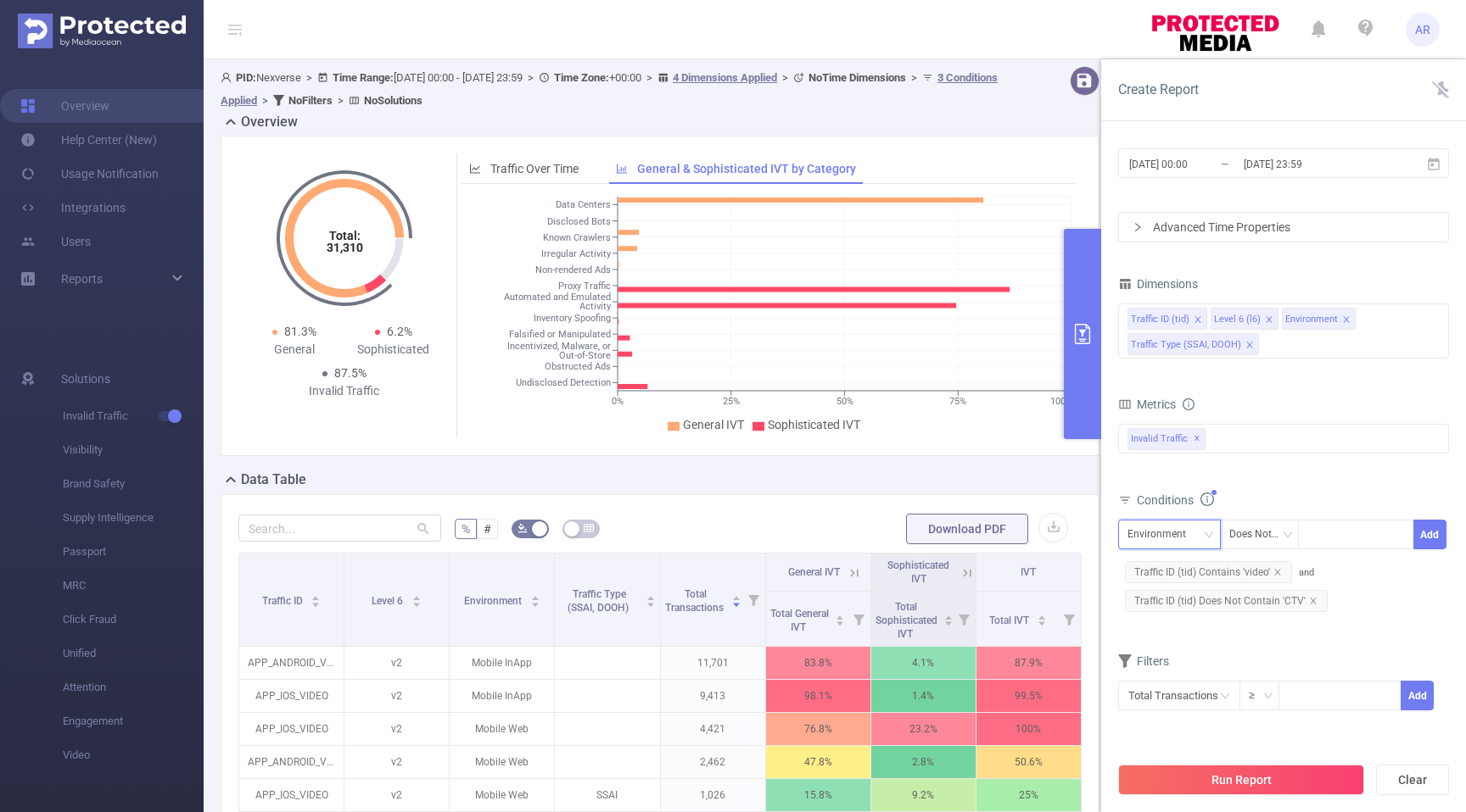
click at [1176, 531] on div "Environment" at bounding box center [1162, 535] width 70 height 28
click at [1176, 591] on li "Level 6 (l6)" at bounding box center [1195, 597] width 155 height 27
click at [1258, 528] on div "Does Not Contain" at bounding box center [1260, 535] width 61 height 28
click at [1256, 565] on li "Contains" at bounding box center [1276, 569] width 114 height 27
click at [1328, 538] on div at bounding box center [1356, 535] width 97 height 28
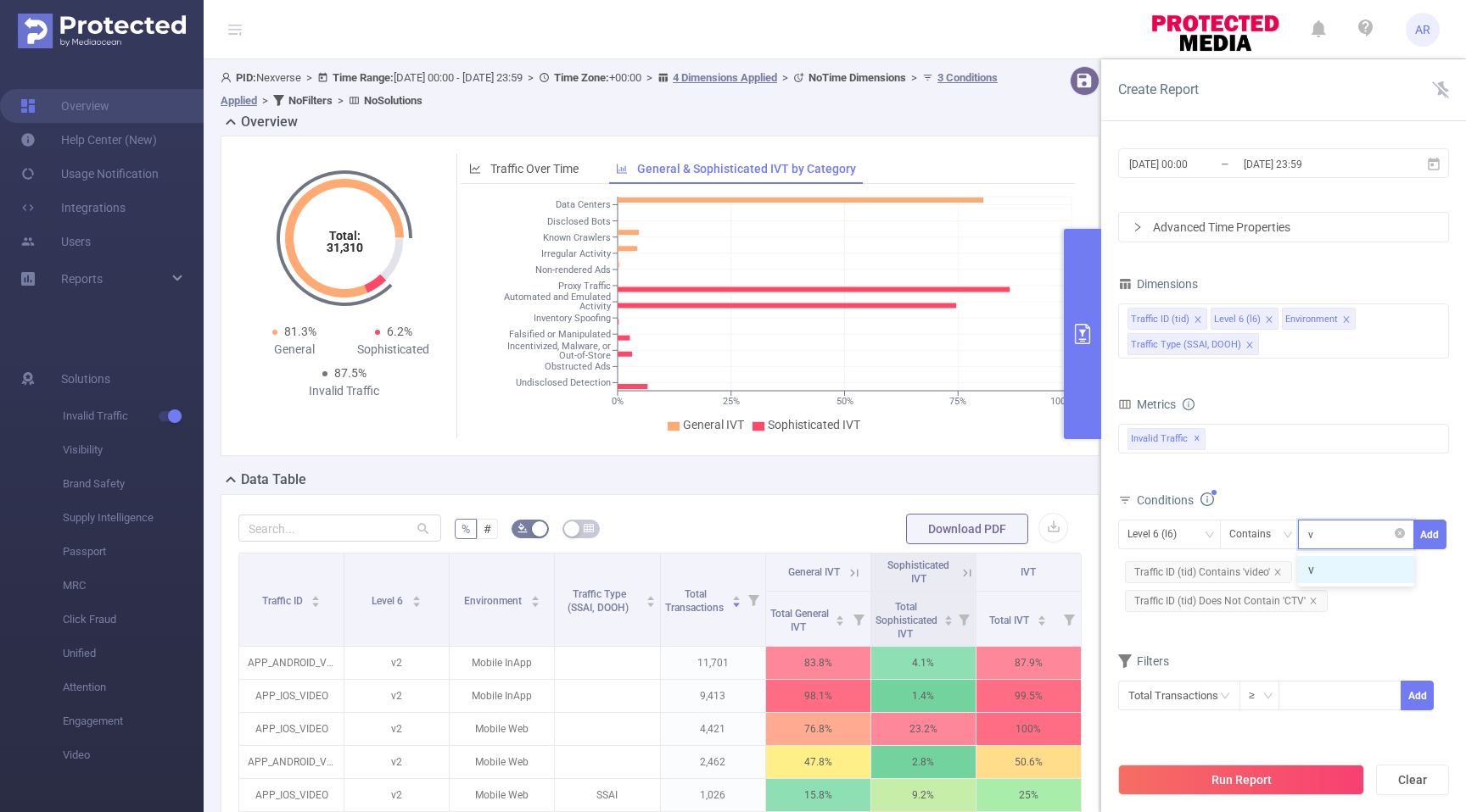
type input "v1"
click at [1432, 533] on button "Add" at bounding box center [1429, 535] width 33 height 30
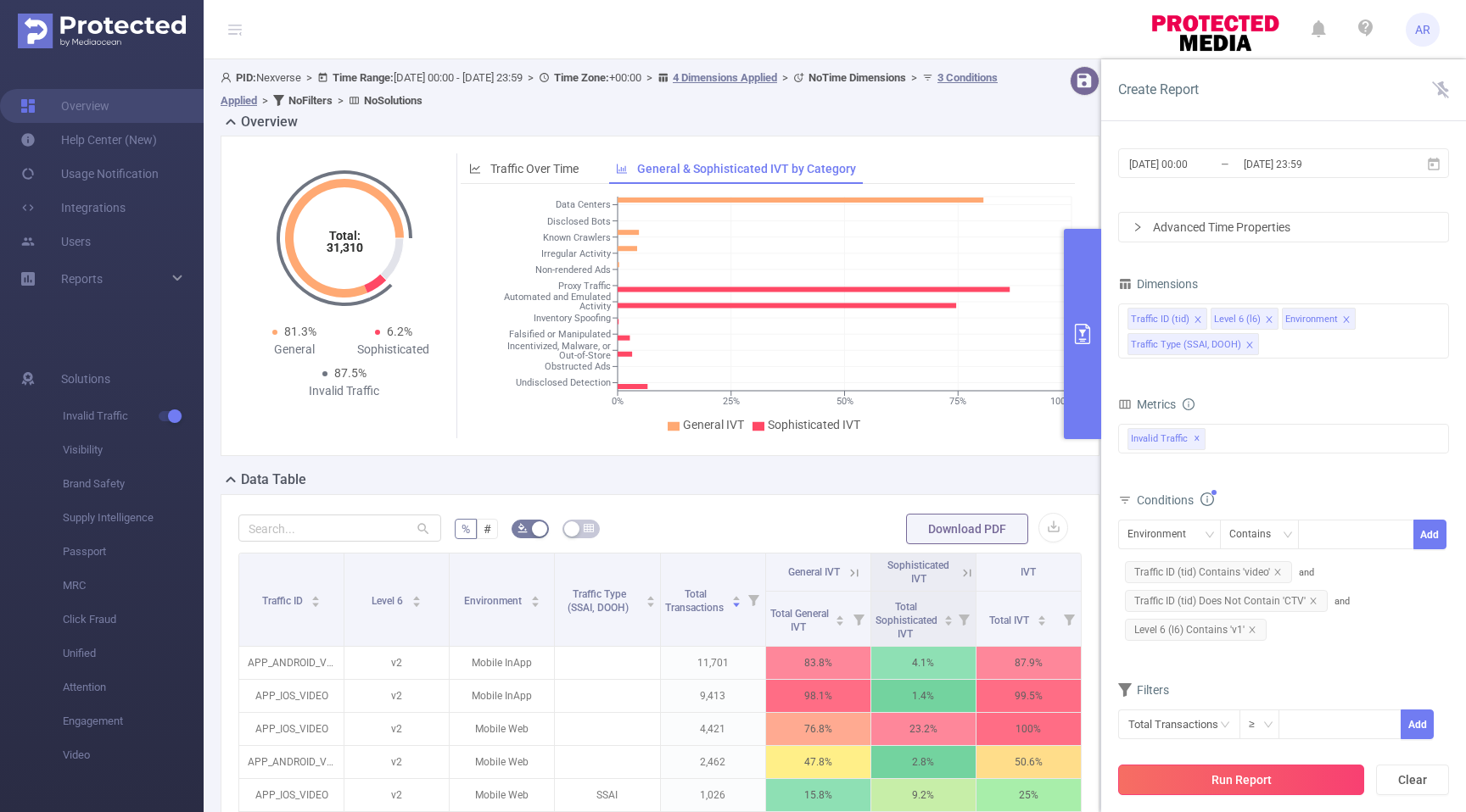
click at [1270, 780] on button "Run Report" at bounding box center [1241, 780] width 246 height 30
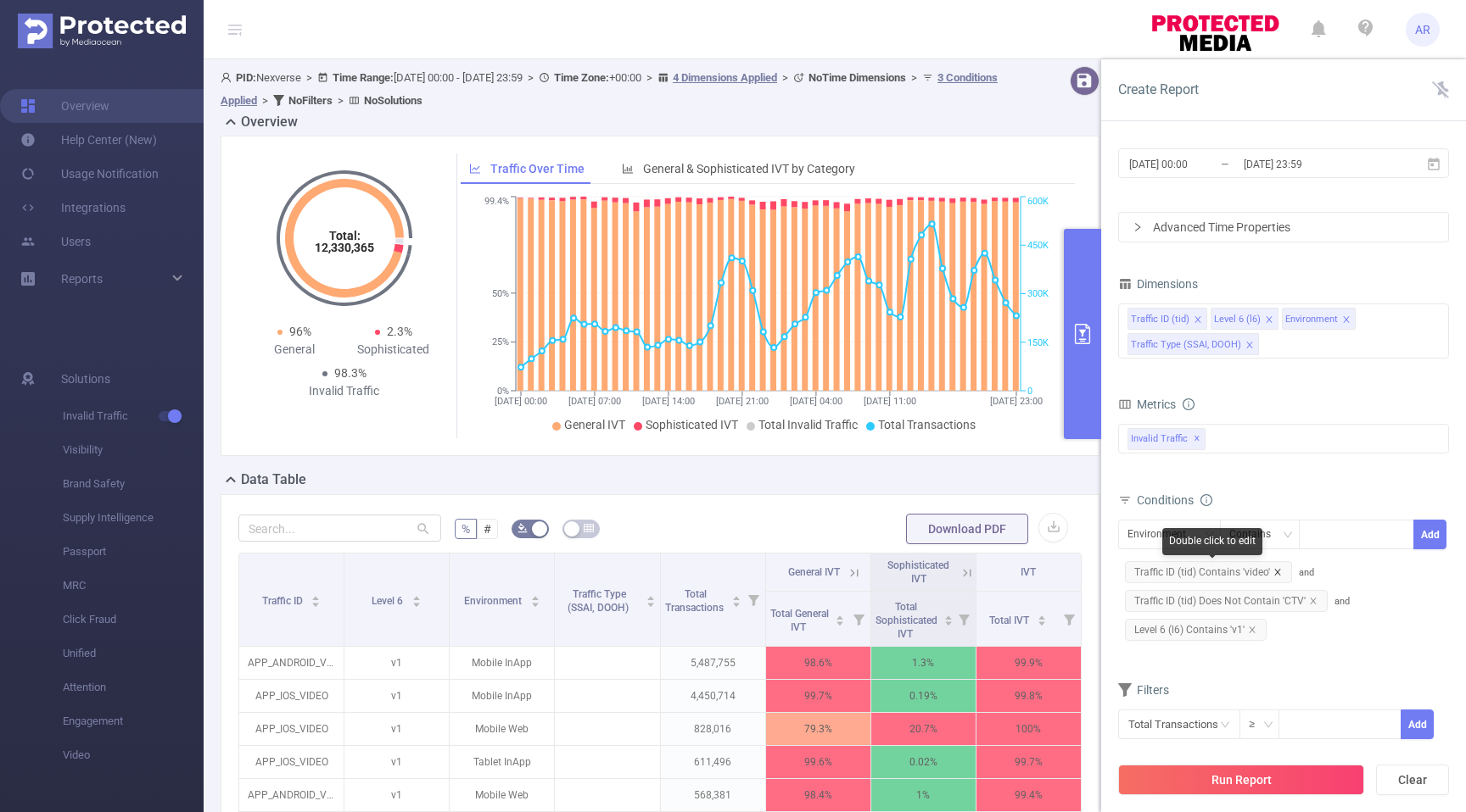
click at [1277, 570] on icon "icon: close" at bounding box center [1277, 573] width 9 height 9
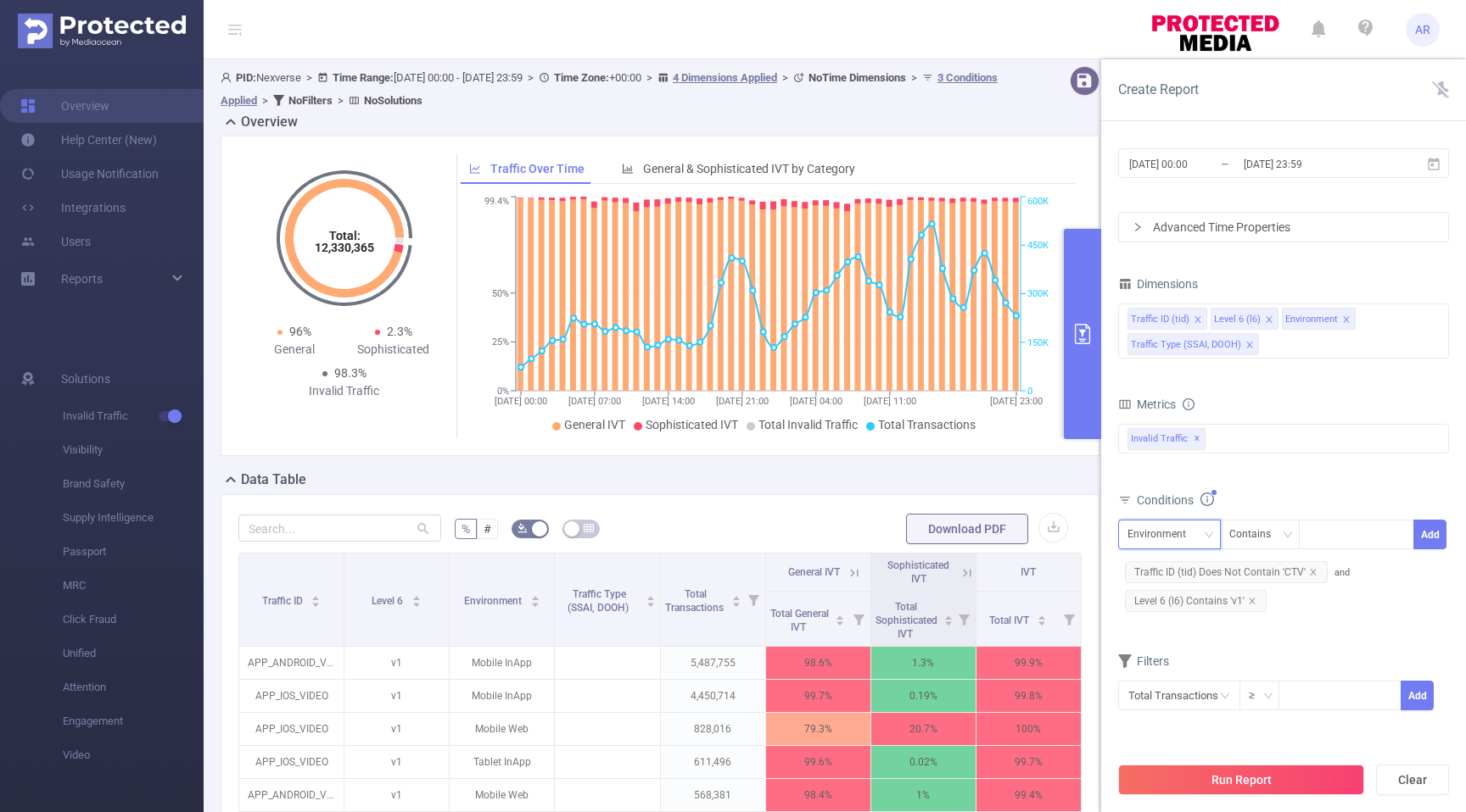
click at [1192, 536] on div "Environment" at bounding box center [1162, 535] width 70 height 28
click at [1183, 566] on li "Traffic ID (tid)" at bounding box center [1195, 569] width 155 height 27
click at [1327, 533] on div at bounding box center [1356, 535] width 97 height 28
type input "banner"
click at [1434, 530] on button "Add" at bounding box center [1429, 535] width 33 height 30
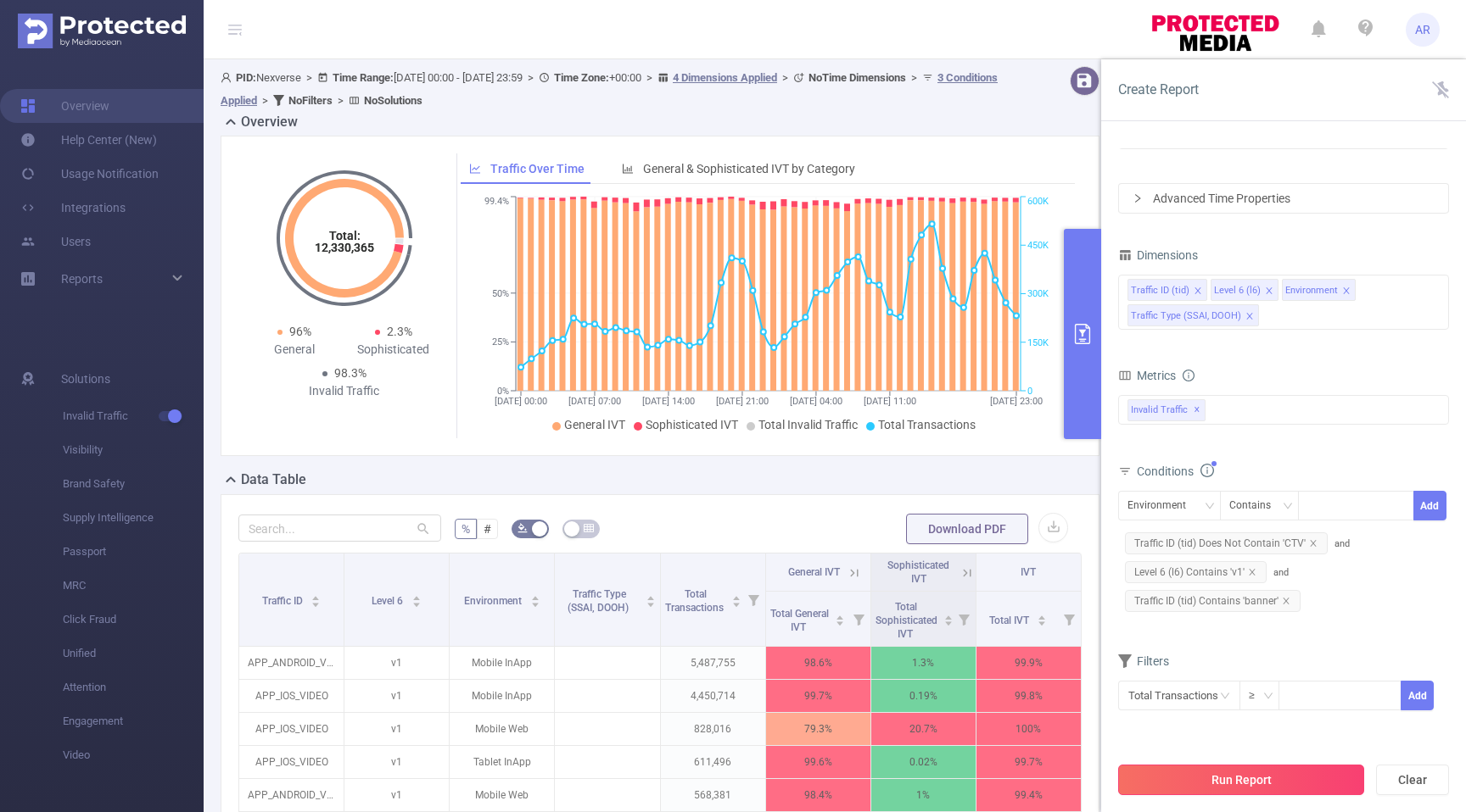
click at [1275, 774] on button "Run Report" at bounding box center [1241, 780] width 246 height 30
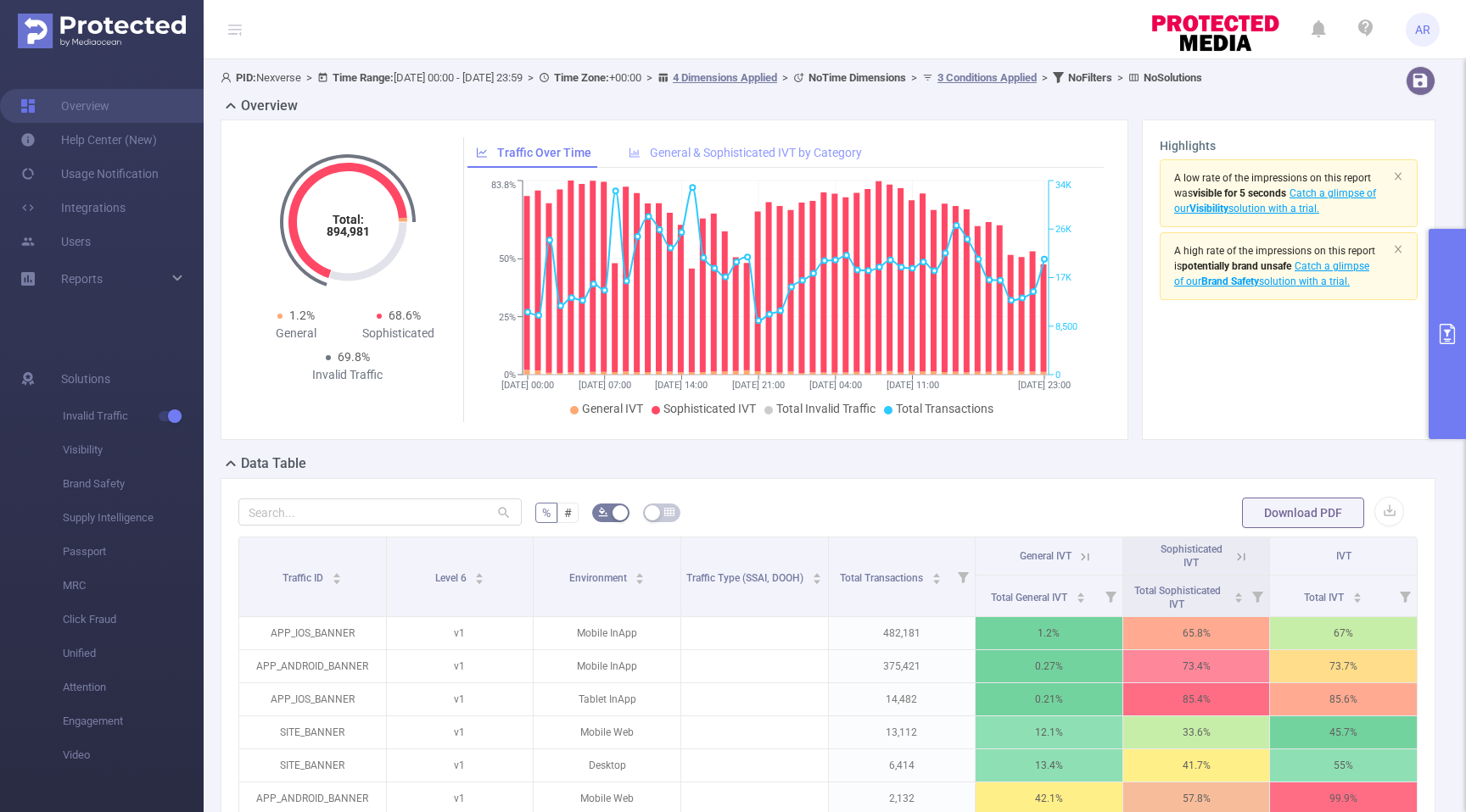
click at [753, 149] on span "General & Sophisticated IVT by Category" at bounding box center [756, 152] width 212 height 13
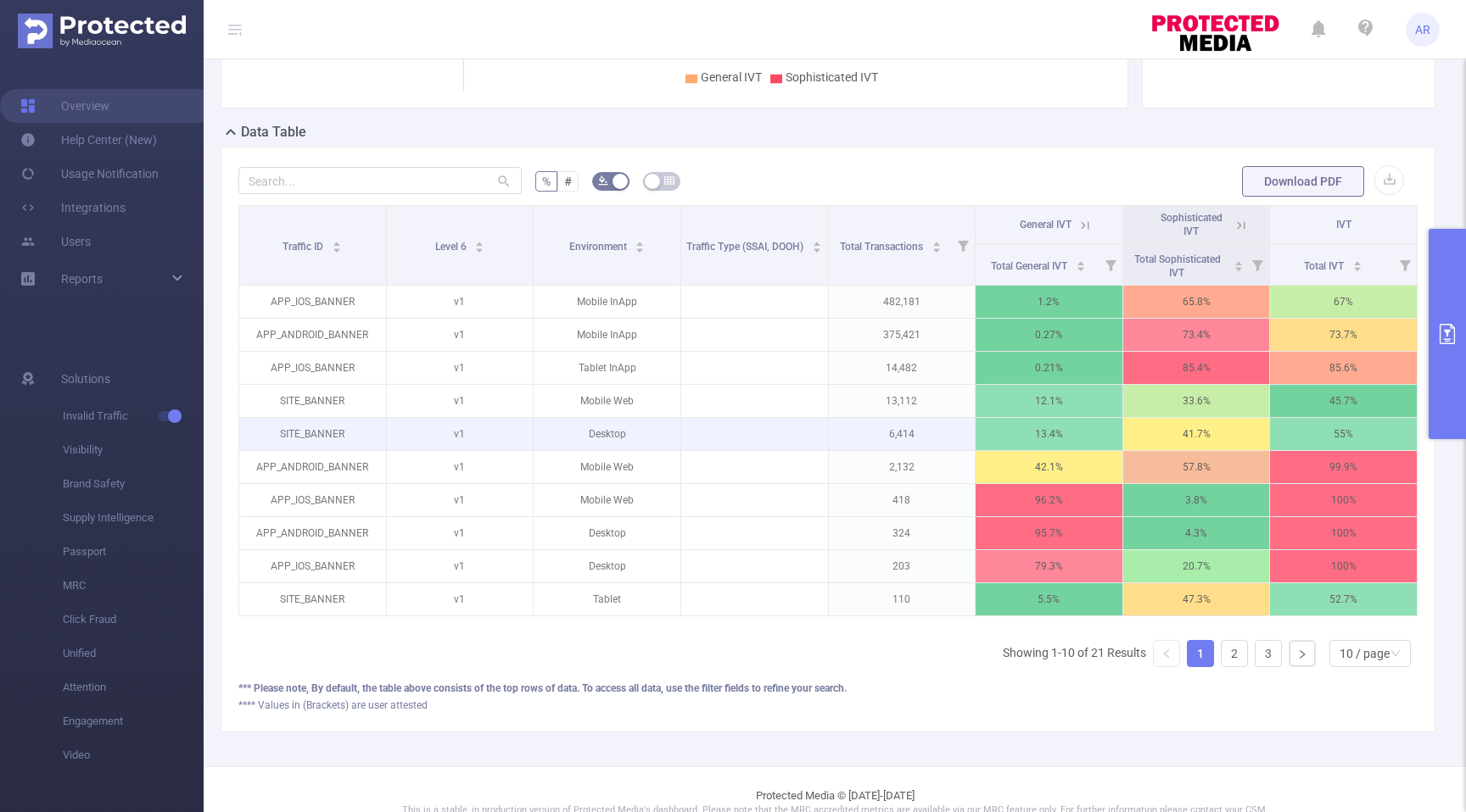
scroll to position [357, 0]
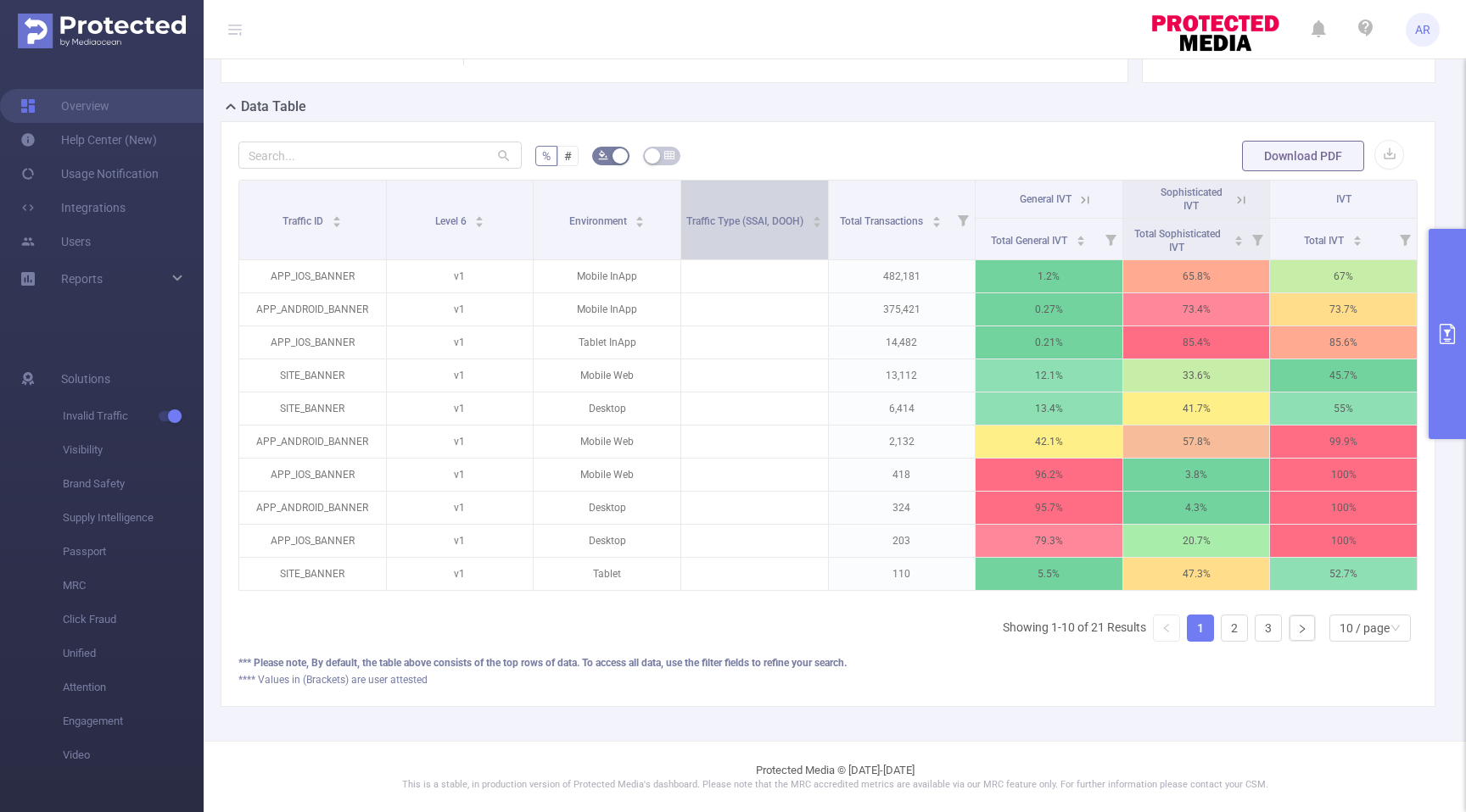
click at [787, 228] on div "Traffic Type (SSAI, DOOH)" at bounding box center [754, 219] width 136 height 17
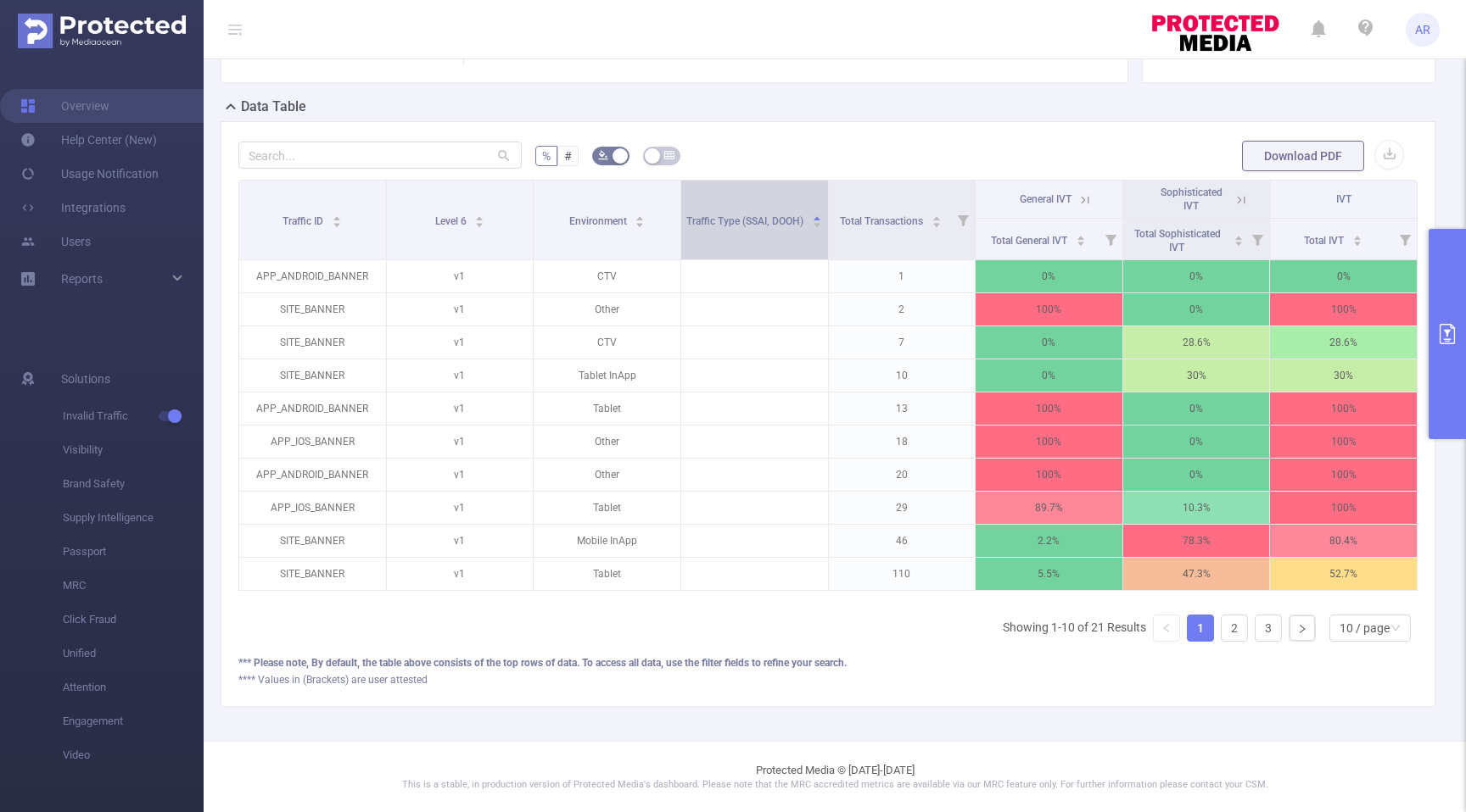
click at [787, 228] on div "Traffic Type (SSAI, DOOH)" at bounding box center [754, 219] width 136 height 17
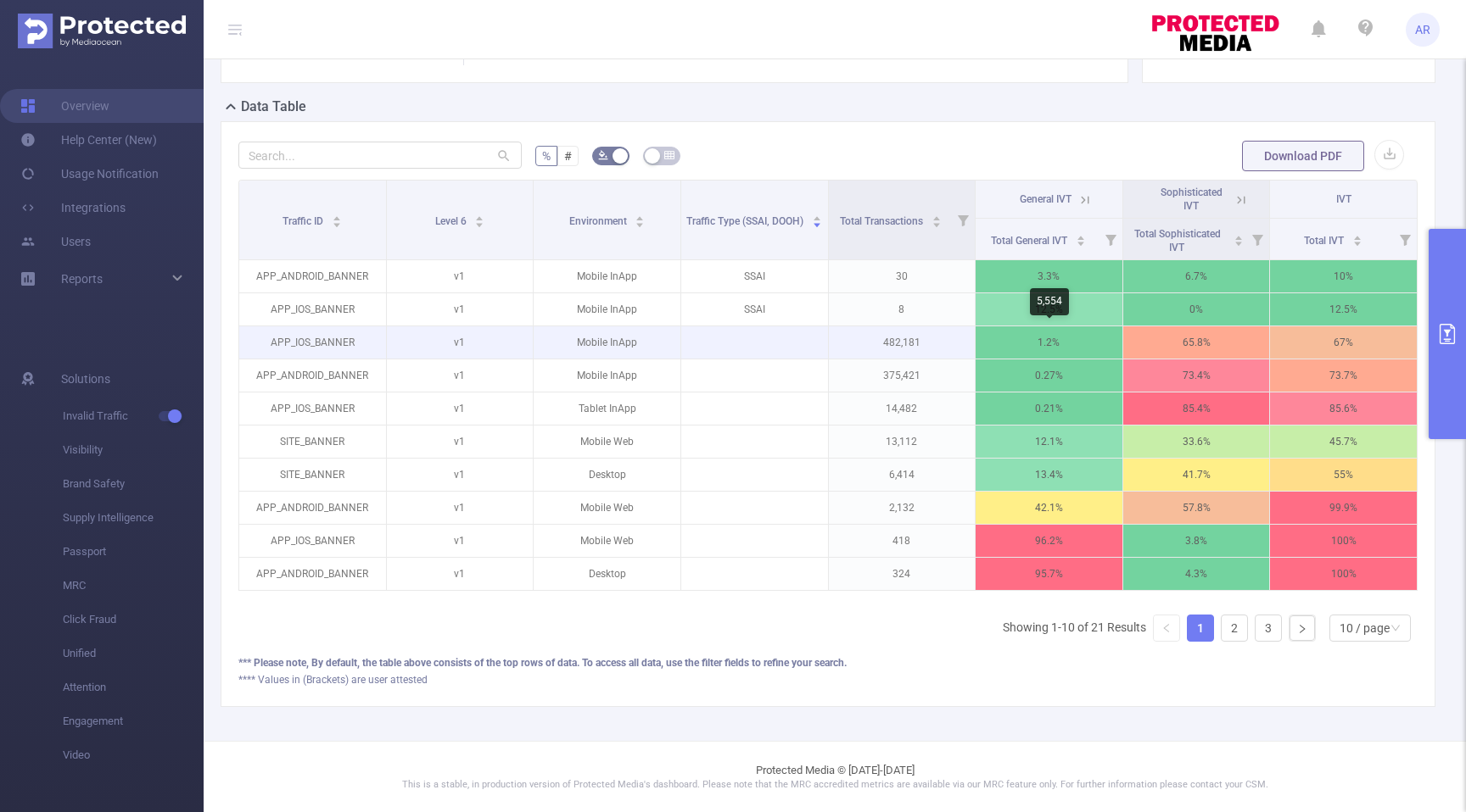
scroll to position [0, 4]
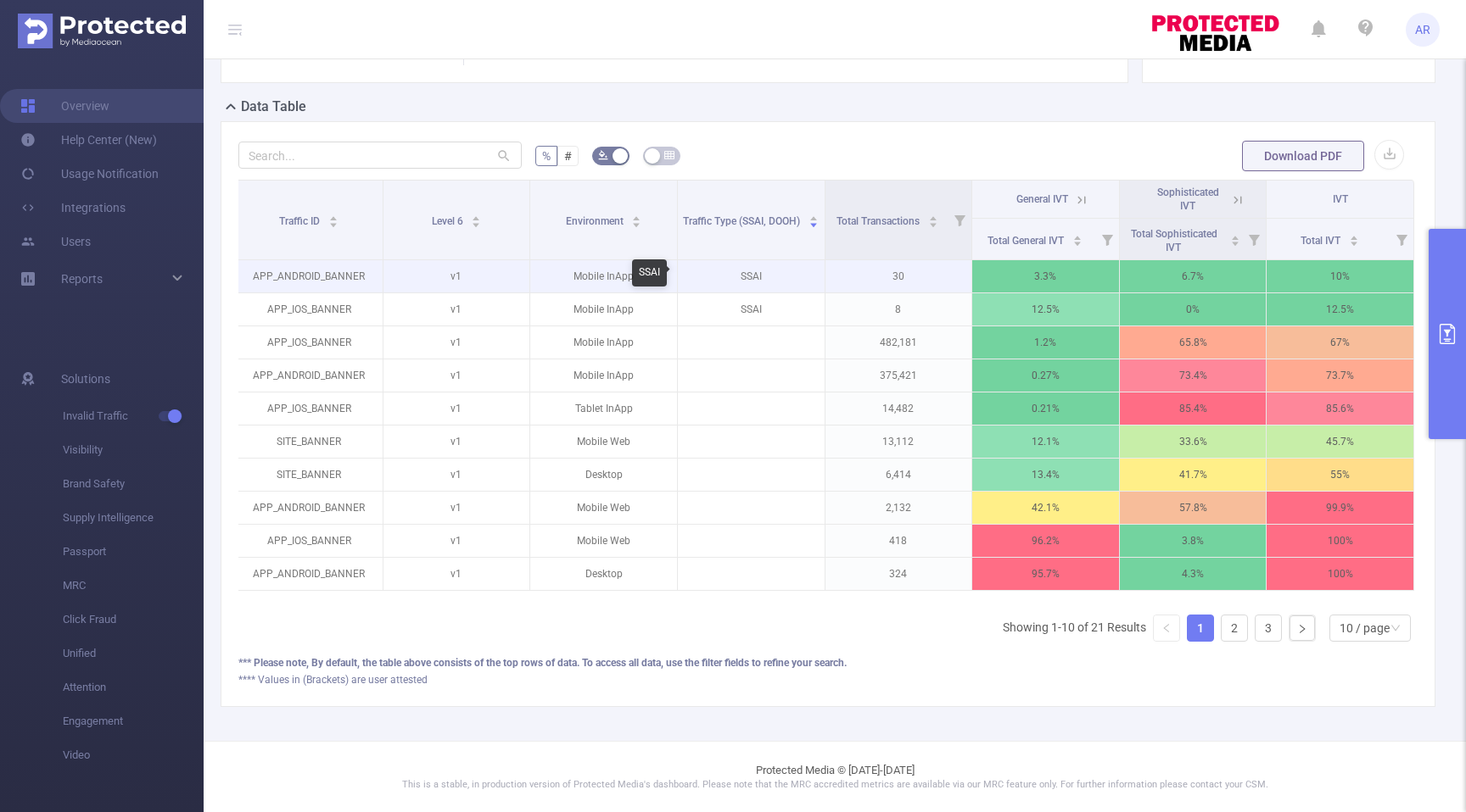
click at [755, 279] on p "SSAI" at bounding box center [751, 276] width 147 height 32
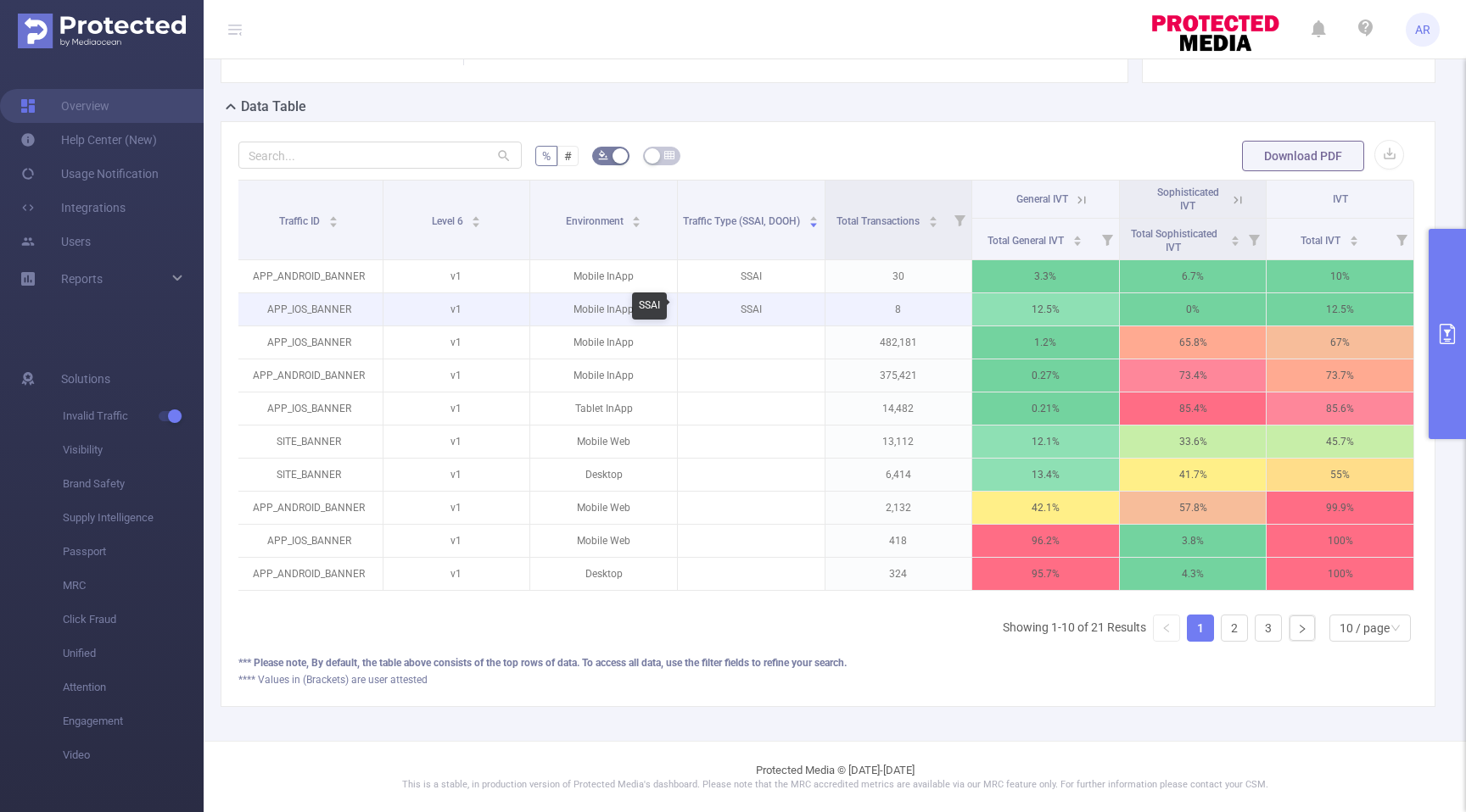
click at [753, 305] on p "SSAI" at bounding box center [751, 309] width 147 height 32
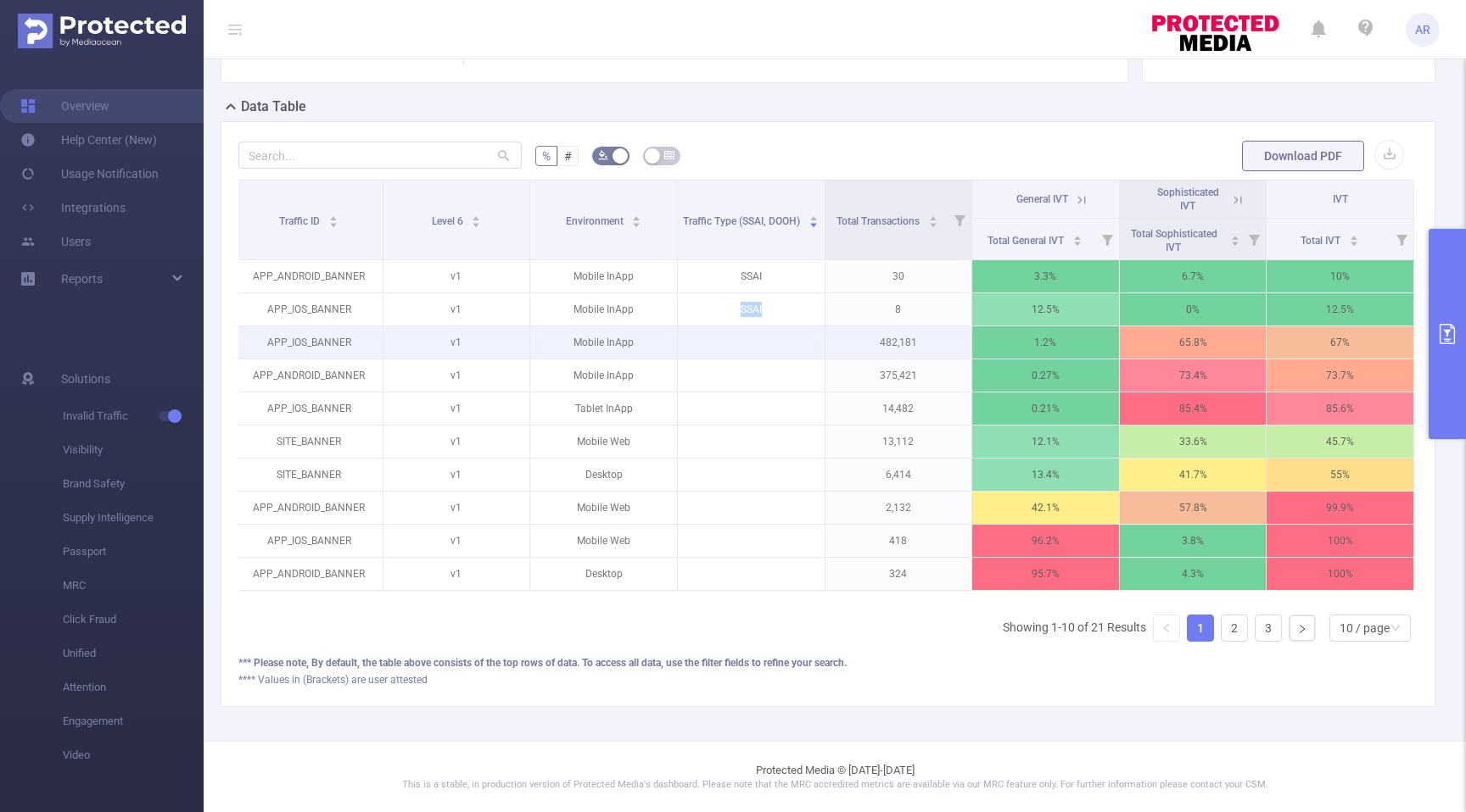
scroll to position [0, 0]
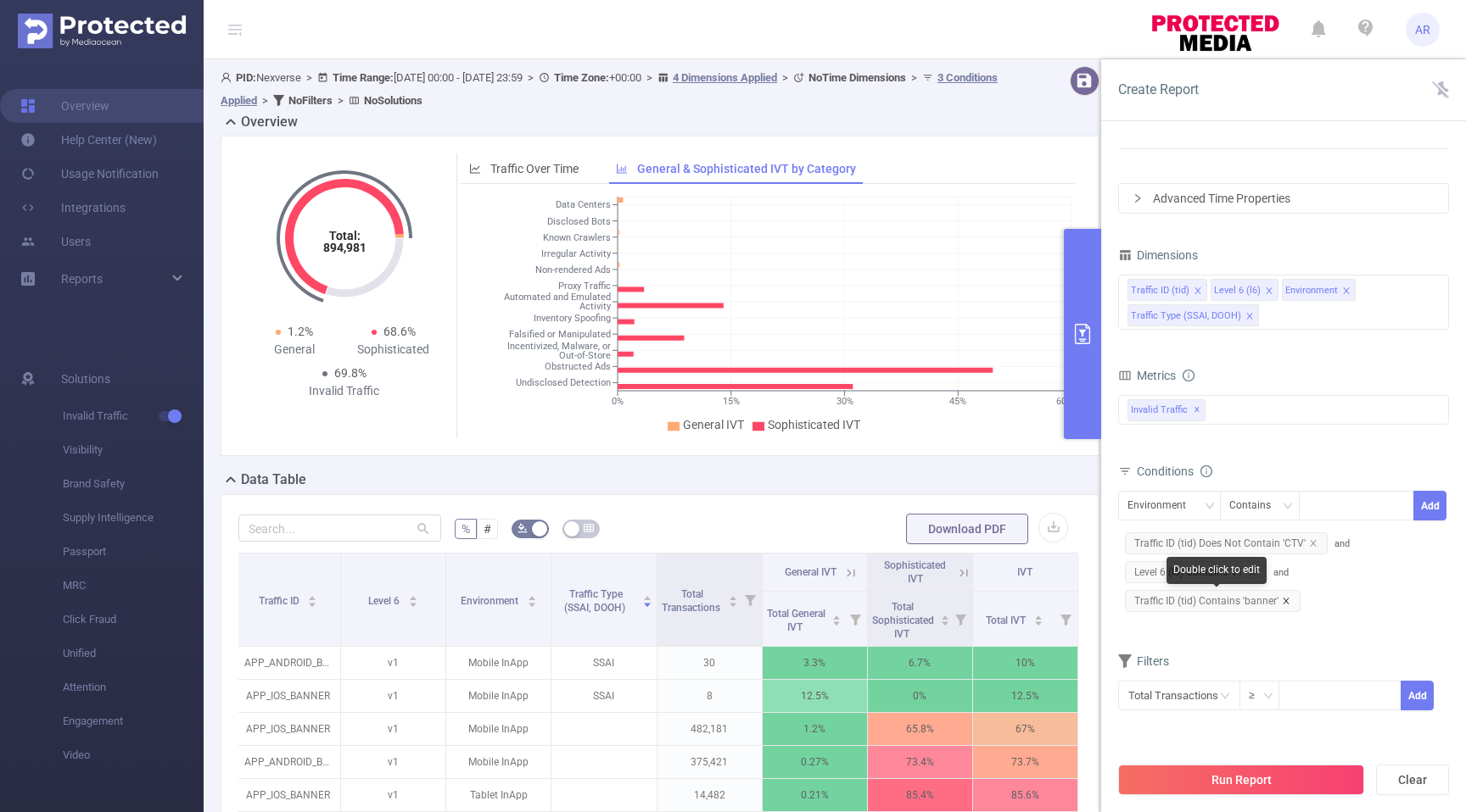
click at [1283, 599] on icon "icon: close" at bounding box center [1286, 601] width 9 height 9
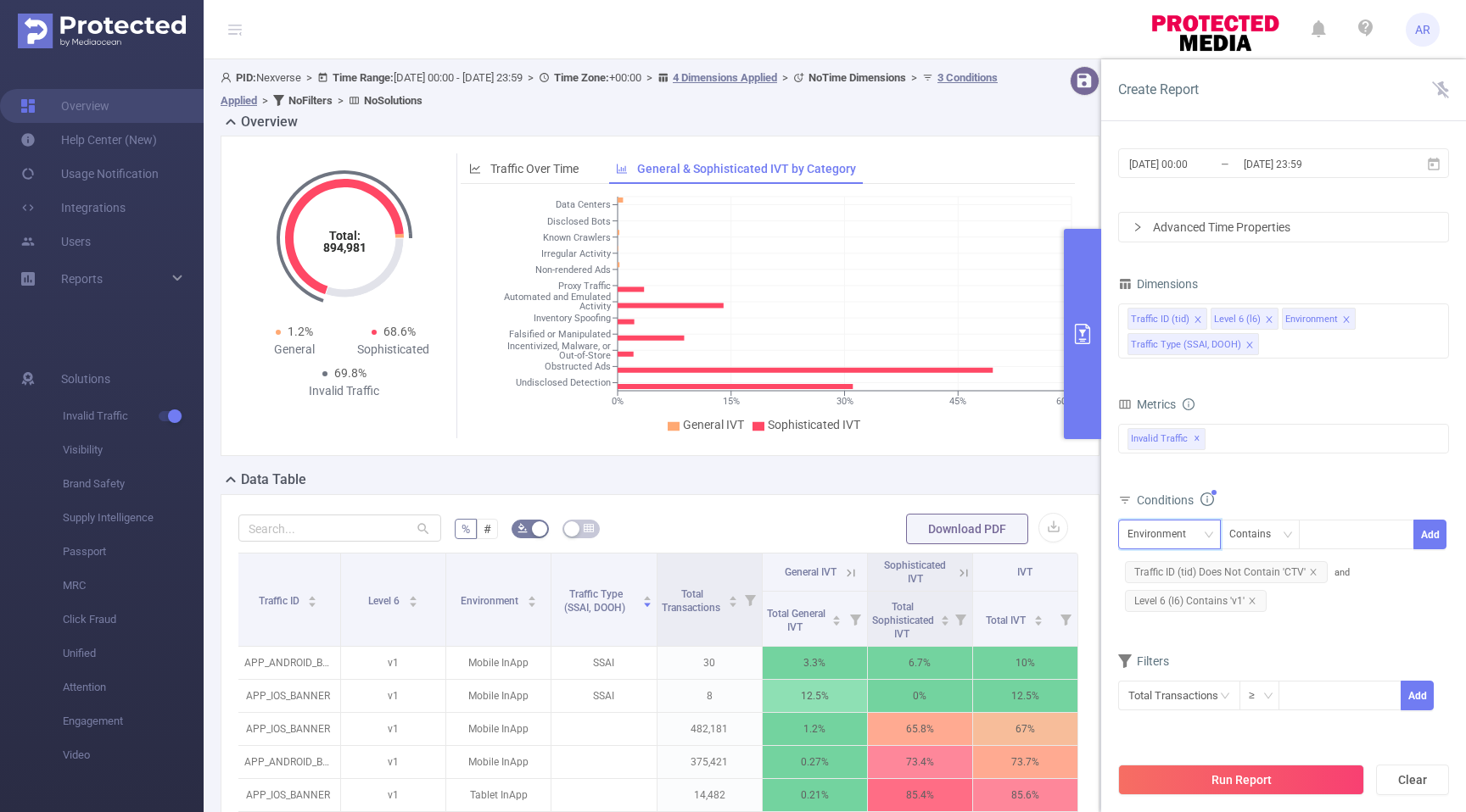
click at [1180, 531] on div "Environment" at bounding box center [1162, 535] width 70 height 28
click at [1181, 561] on li "Traffic ID (tid)" at bounding box center [1195, 569] width 155 height 27
click at [1322, 530] on div at bounding box center [1356, 535] width 97 height 28
type input "video"
click at [1431, 531] on button "Add" at bounding box center [1429, 535] width 33 height 30
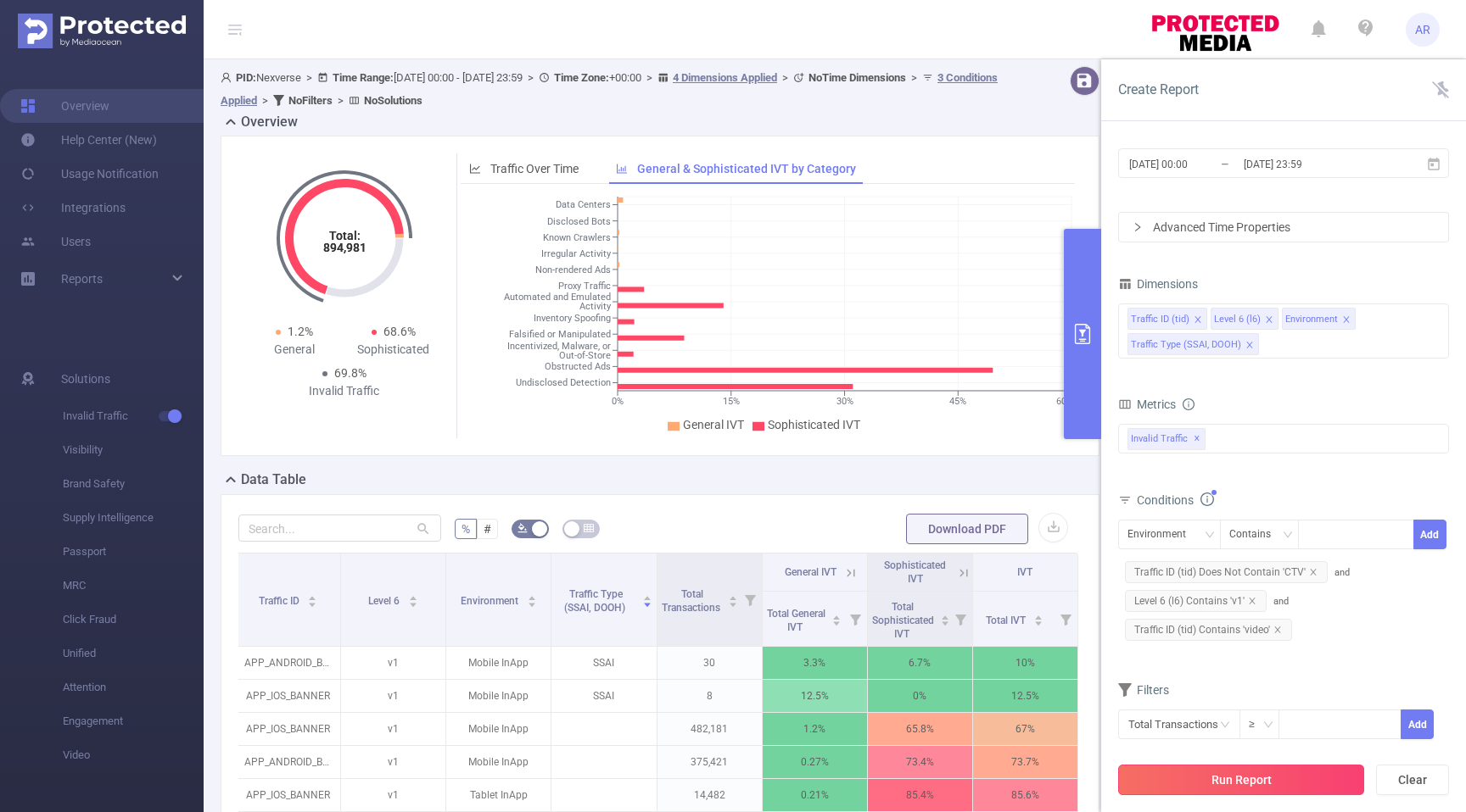
click at [1288, 773] on button "Run Report" at bounding box center [1241, 780] width 246 height 30
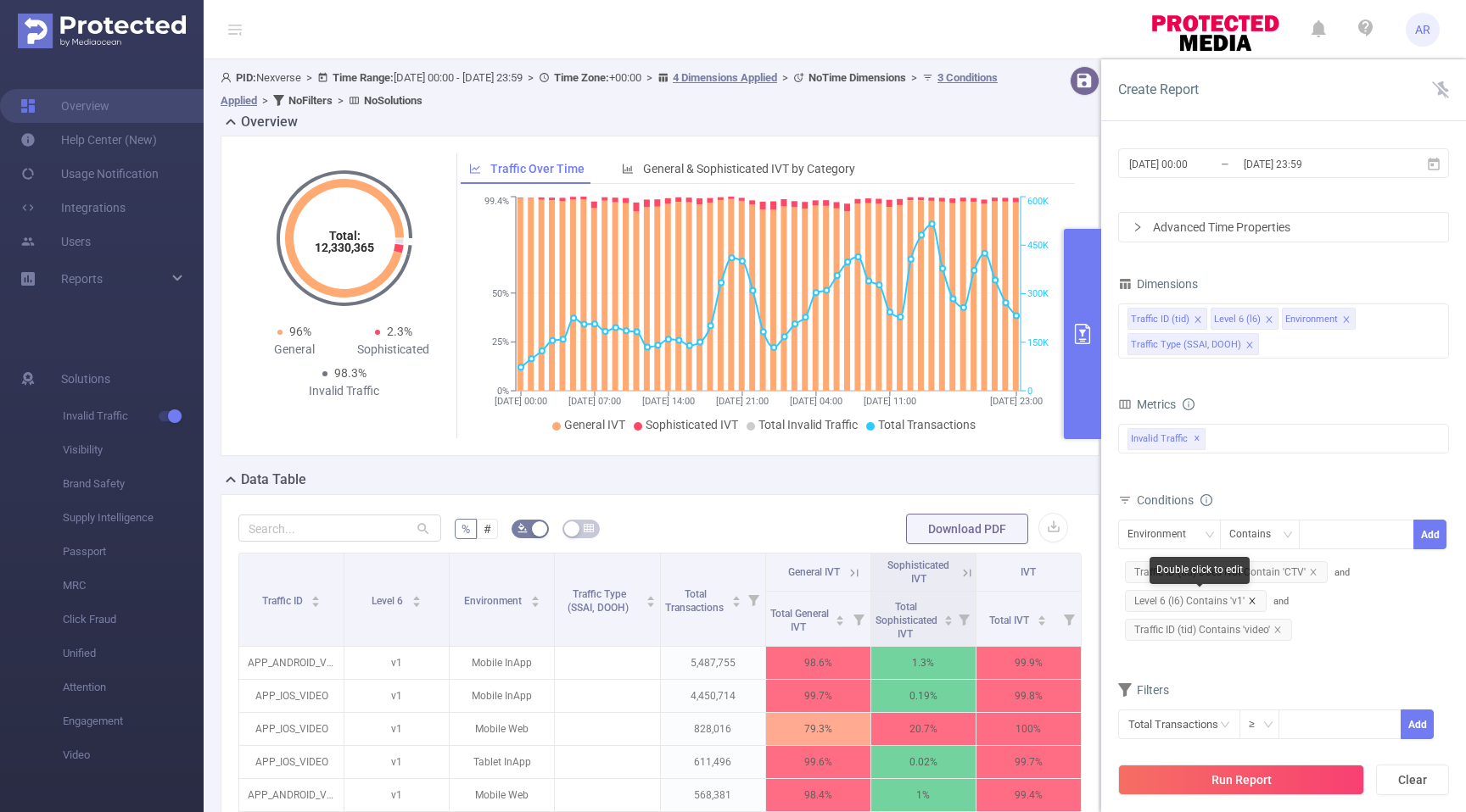
click at [1252, 599] on icon "icon: close" at bounding box center [1252, 600] width 6 height 6
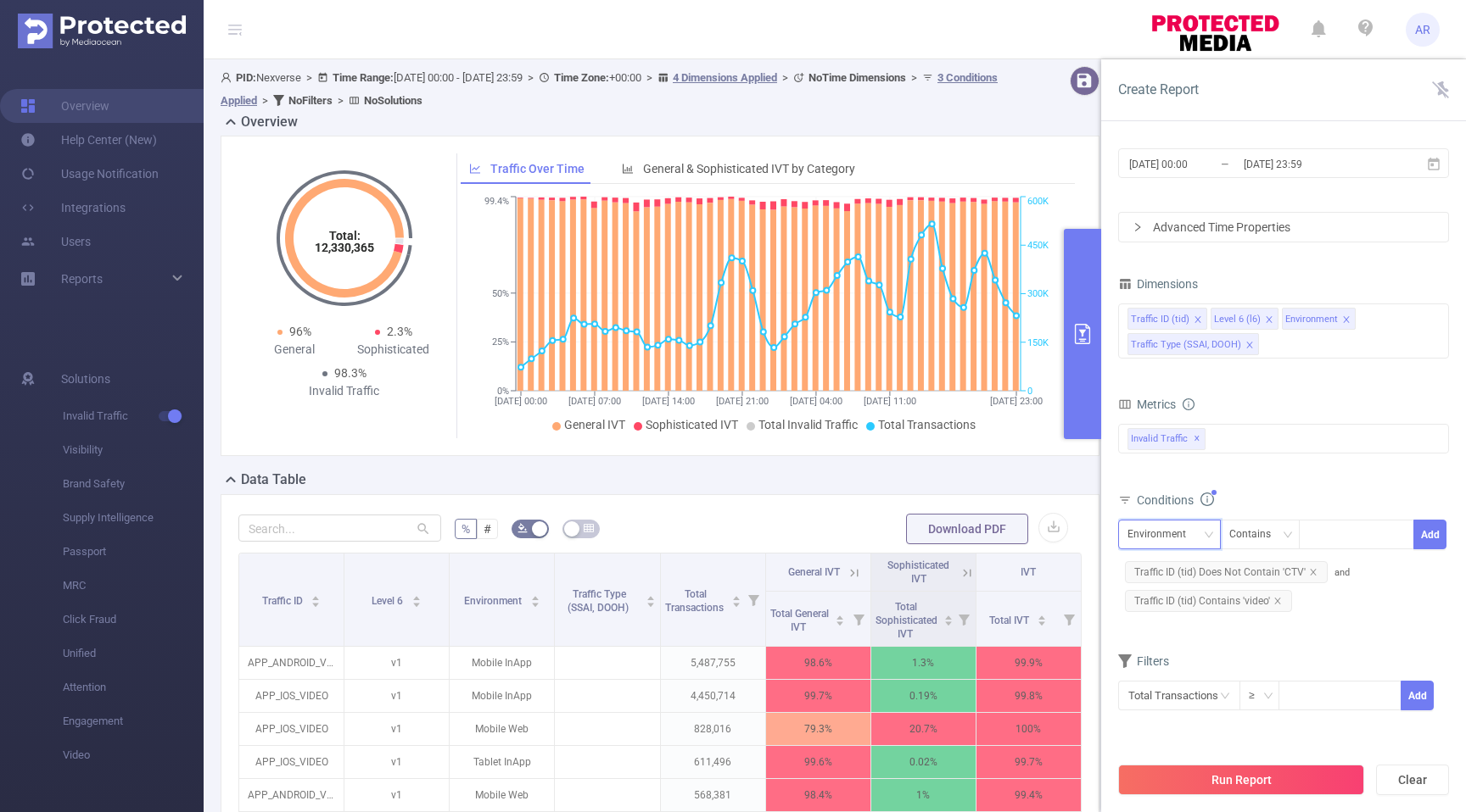
click at [1189, 530] on div "Environment" at bounding box center [1162, 535] width 70 height 28
click at [1185, 592] on li "Level 6 (l6)" at bounding box center [1195, 597] width 155 height 27
click at [1324, 536] on div at bounding box center [1356, 535] width 97 height 28
type input "v2"
click at [1434, 530] on button "Add" at bounding box center [1429, 535] width 33 height 30
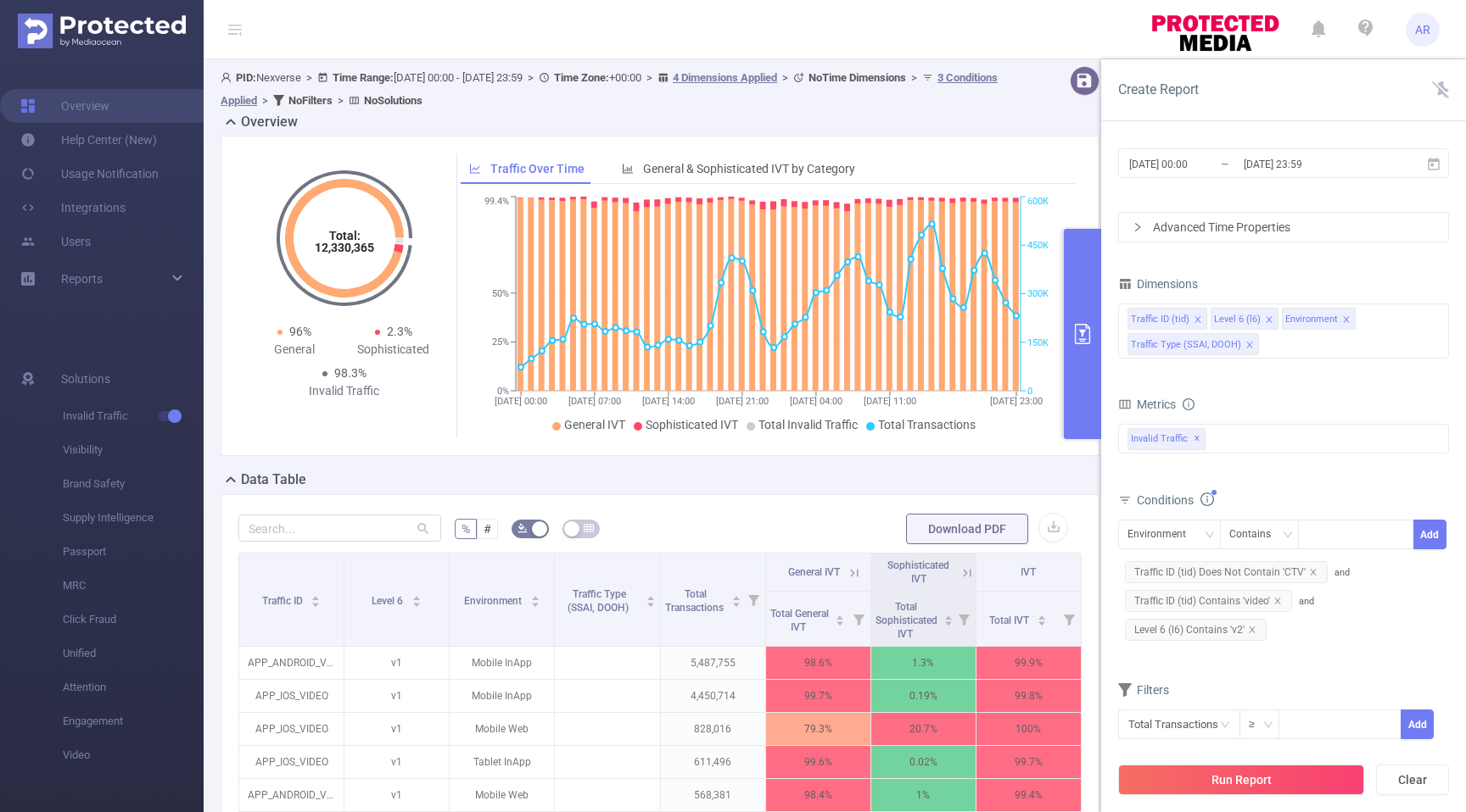
click at [1259, 778] on button "Run Report" at bounding box center [1241, 780] width 246 height 30
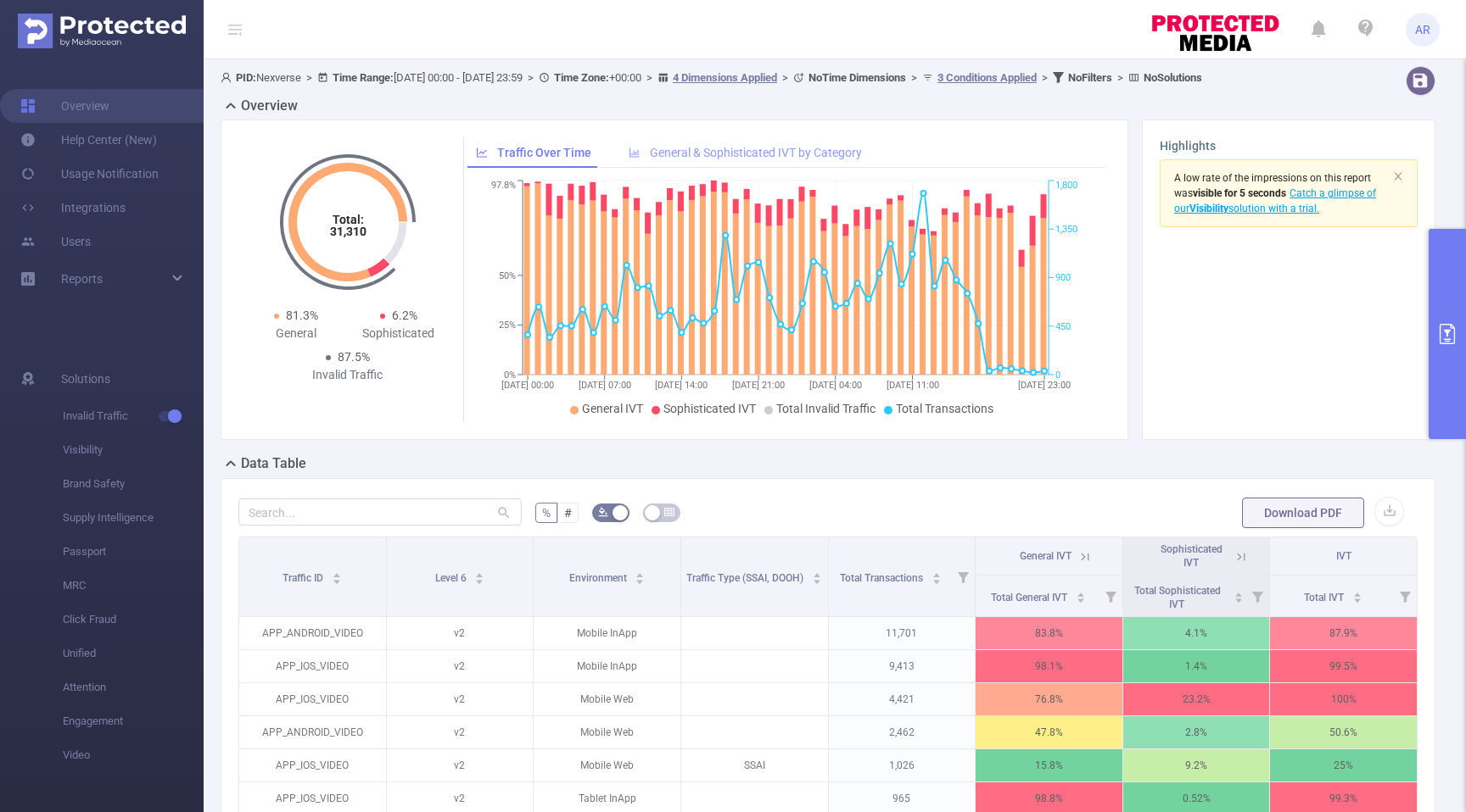
click at [805, 150] on span "General & Sophisticated IVT by Category" at bounding box center [756, 152] width 212 height 13
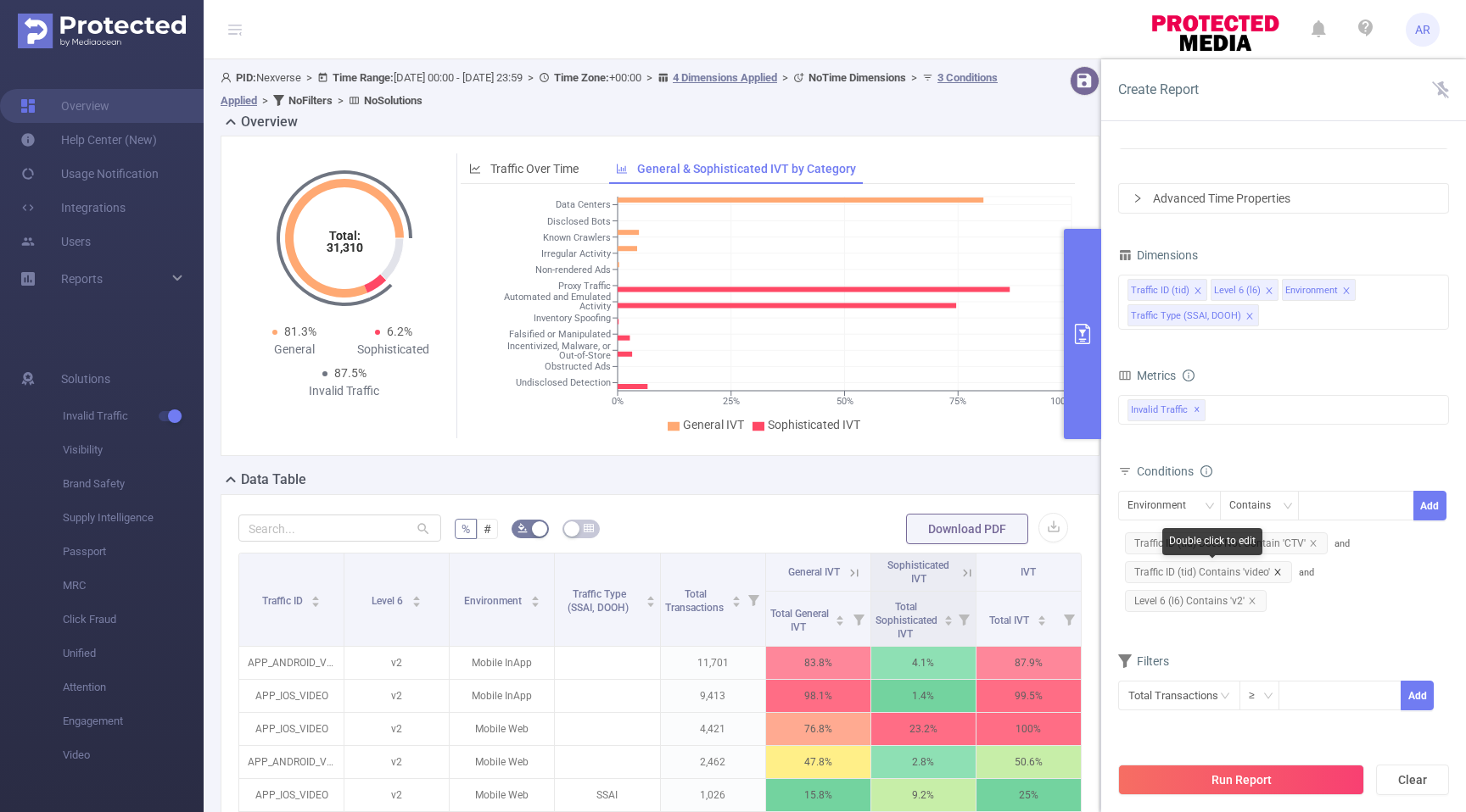
click at [1277, 571] on icon "icon: close" at bounding box center [1277, 573] width 9 height 9
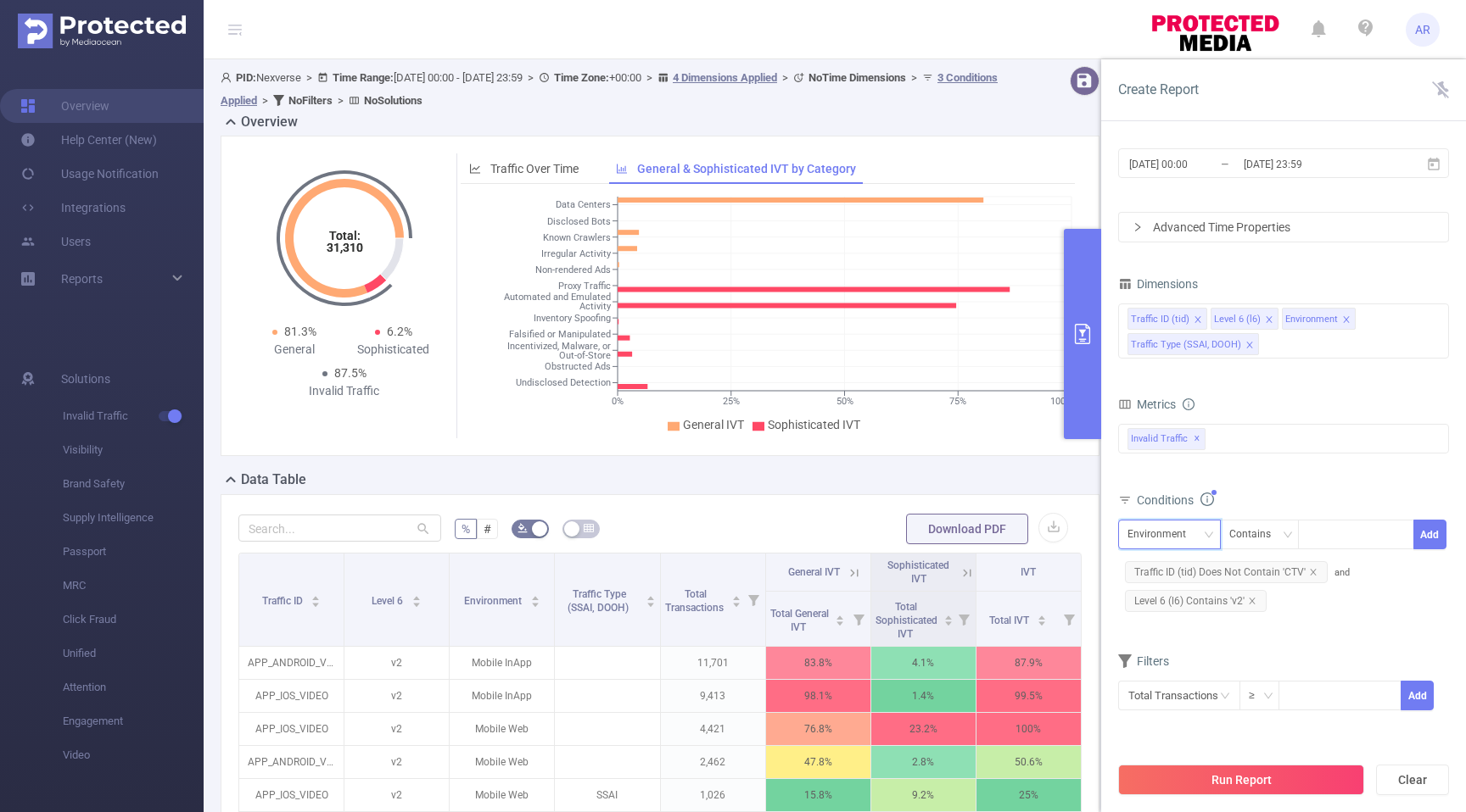
click at [1170, 528] on div "Environment" at bounding box center [1162, 535] width 70 height 28
click at [1169, 563] on li "Traffic ID (tid)" at bounding box center [1195, 569] width 155 height 27
click at [1314, 535] on input at bounding box center [1311, 535] width 8 height 22
type input "banner"
click at [1431, 541] on button "Add" at bounding box center [1429, 535] width 33 height 30
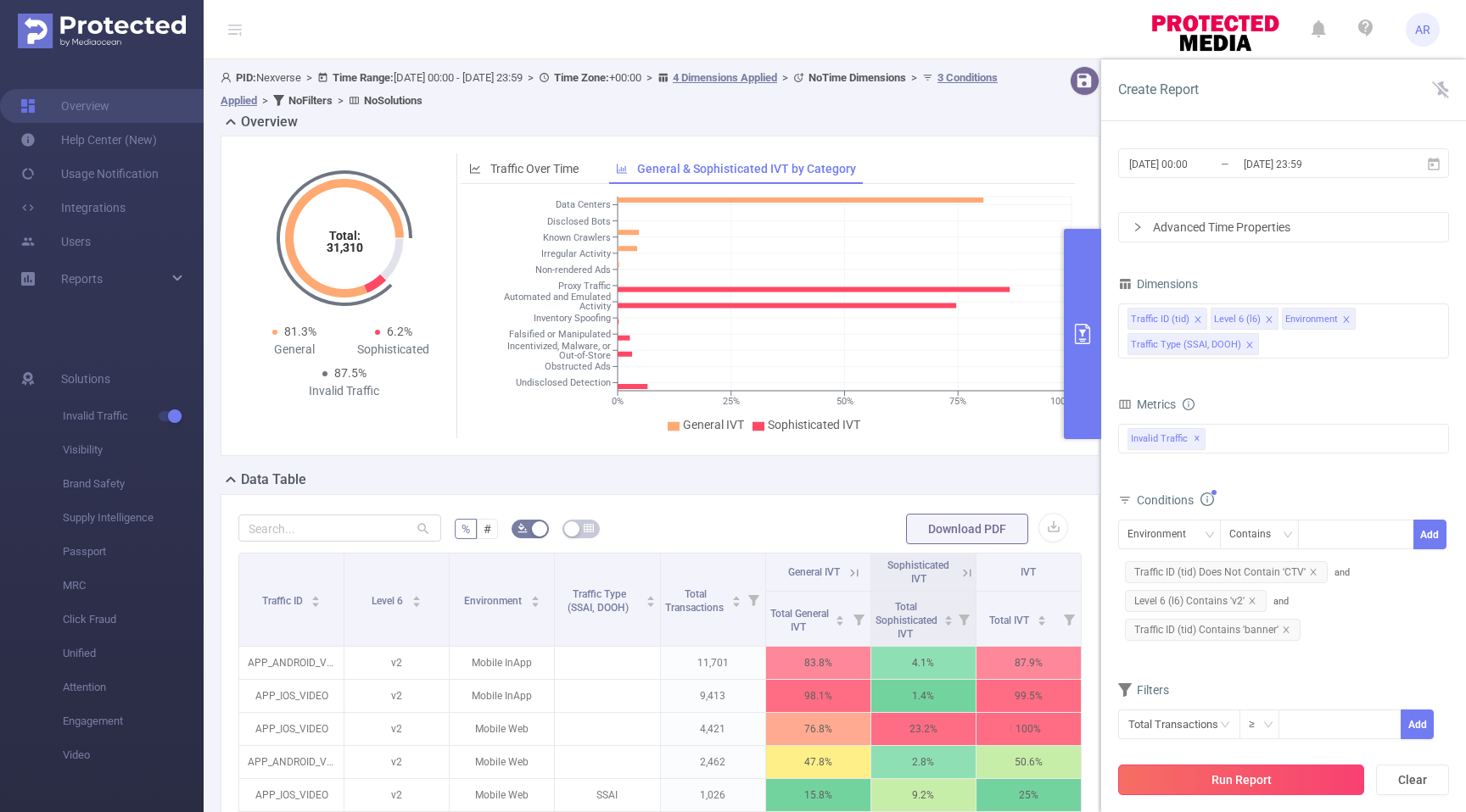
click at [1285, 790] on button "Run Report" at bounding box center [1241, 780] width 246 height 30
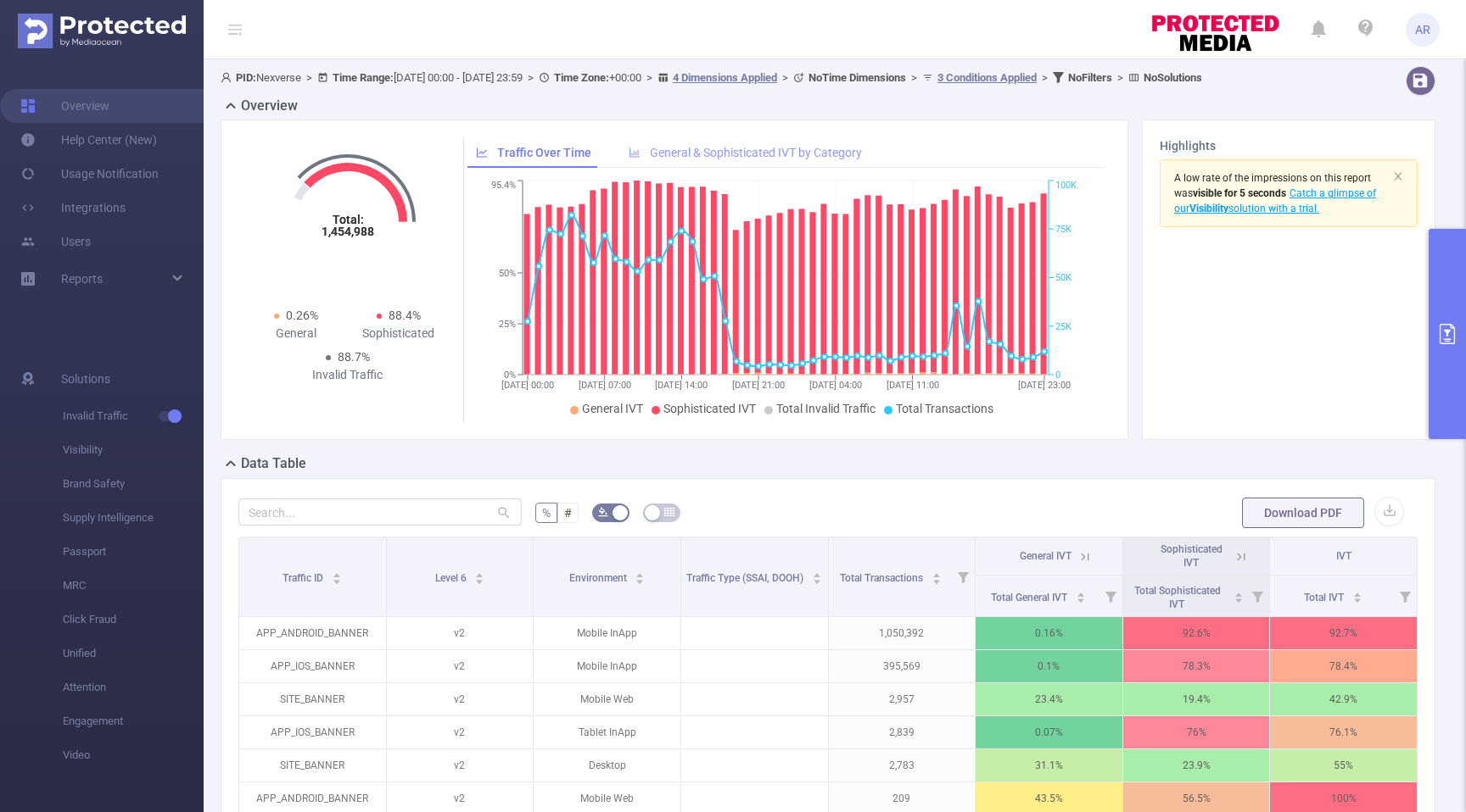
click at [712, 152] on span "General & Sophisticated IVT by Category" at bounding box center [756, 152] width 212 height 13
